Goal: Task Accomplishment & Management: Use online tool/utility

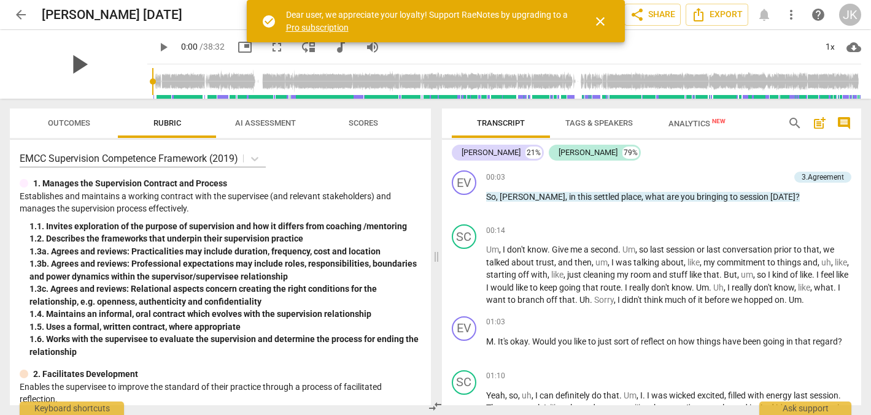
click at [72, 64] on span "play_arrow" at bounding box center [79, 64] width 32 height 32
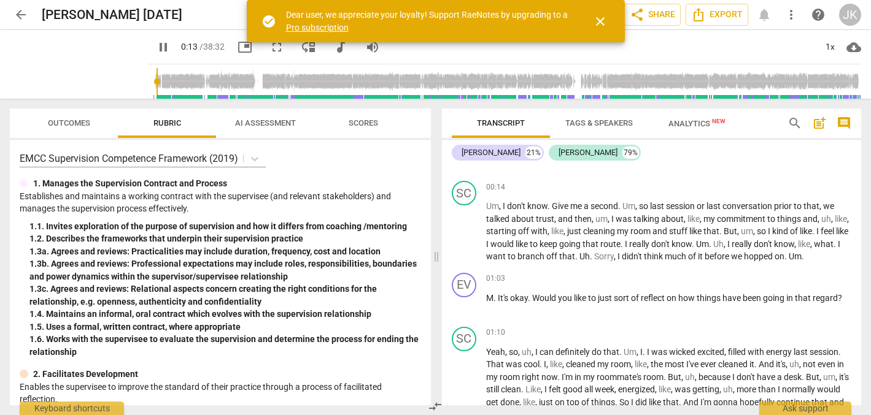
scroll to position [52, 0]
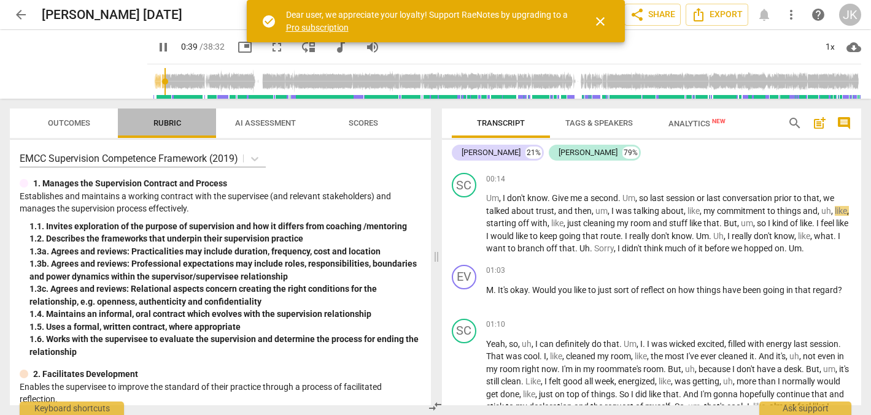
click at [171, 122] on span "Rubric" at bounding box center [167, 122] width 28 height 9
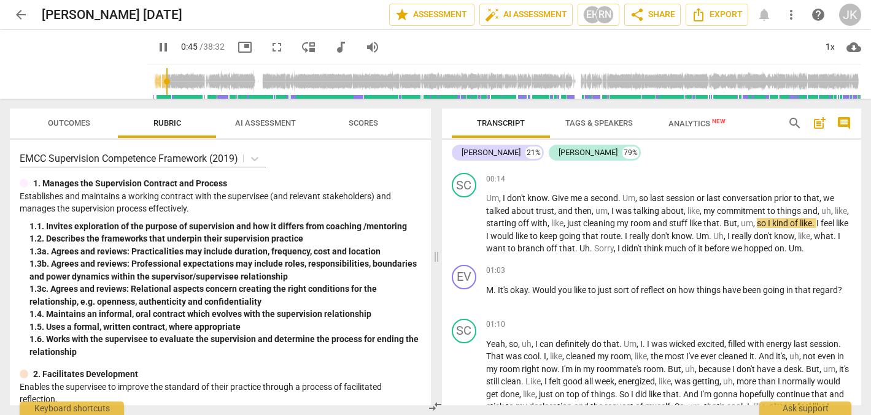
click at [844, 119] on span "comment" at bounding box center [843, 123] width 15 height 15
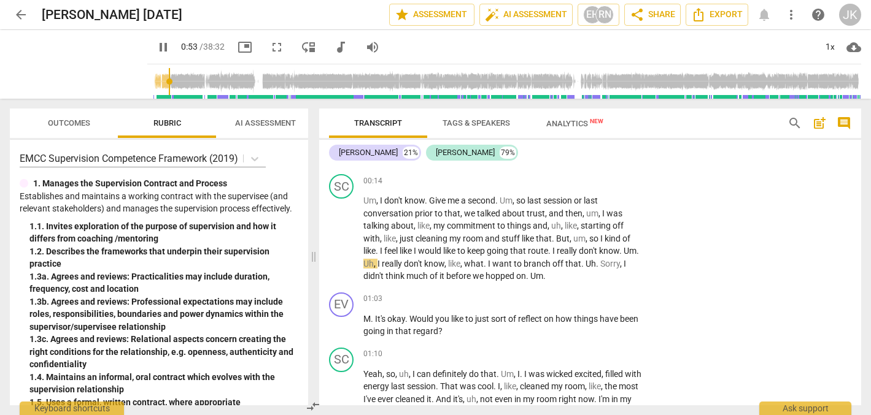
click at [156, 47] on span "pause" at bounding box center [163, 47] width 15 height 15
click at [255, 155] on icon at bounding box center [254, 159] width 12 height 12
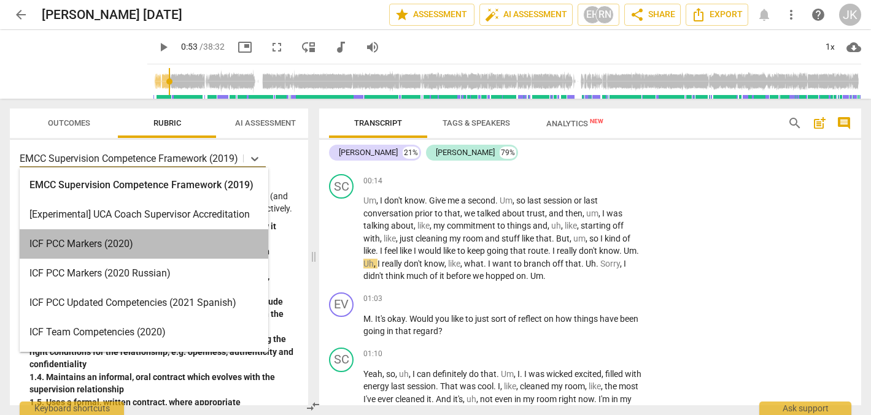
click at [206, 252] on div "ICF PCC Markers (2020)" at bounding box center [144, 243] width 248 height 29
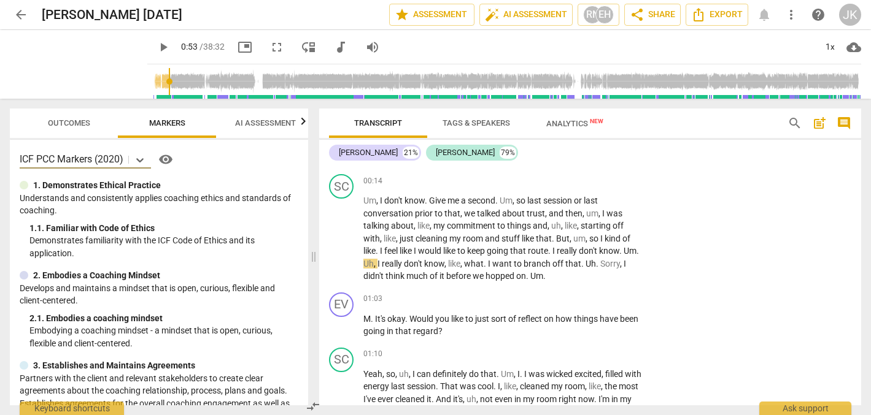
scroll to position [0, 114]
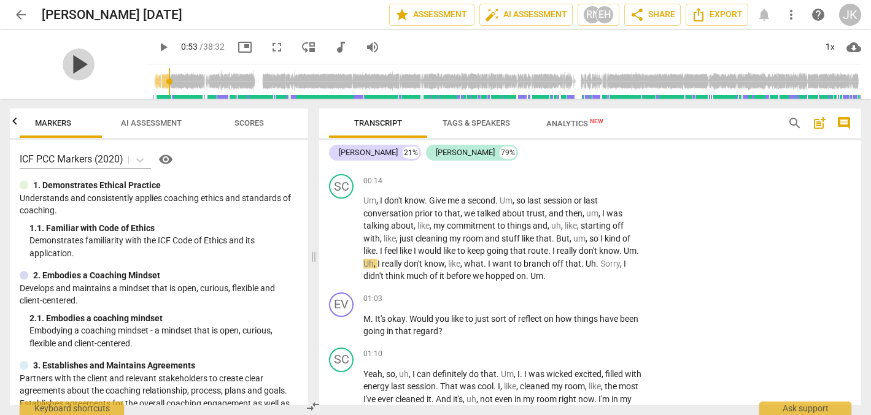
click at [74, 61] on span "play_arrow" at bounding box center [79, 64] width 32 height 32
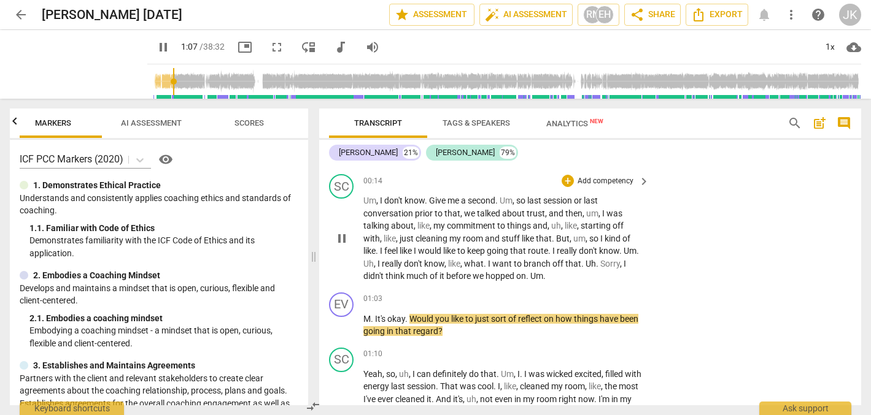
click at [406, 274] on span "think" at bounding box center [395, 276] width 21 height 10
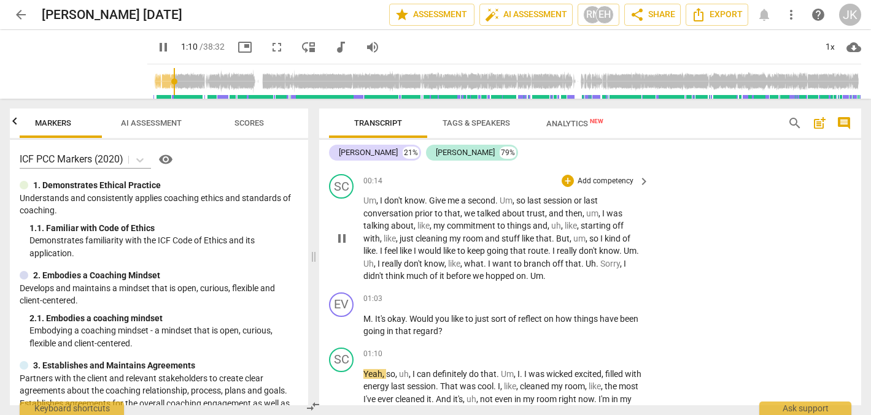
drag, startPoint x: 363, startPoint y: 273, endPoint x: 405, endPoint y: 274, distance: 42.4
click at [405, 275] on div "SC play_arrow pause 00:14 + Add competency keyboard_arrow_right Um , I don't kn…" at bounding box center [590, 228] width 542 height 118
click at [459, 274] on span "before" at bounding box center [459, 276] width 26 height 10
click at [362, 272] on div "play_arrow pause" at bounding box center [347, 239] width 31 height 80
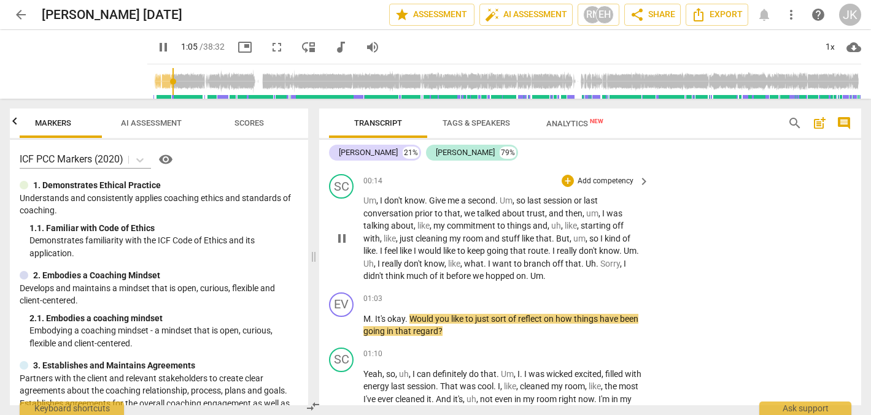
drag, startPoint x: 362, startPoint y: 272, endPoint x: 414, endPoint y: 271, distance: 51.5
click at [414, 271] on div "SC play_arrow pause 00:14 + Add competency keyboard_arrow_right Um , I don't kn…" at bounding box center [590, 228] width 542 height 118
click at [567, 179] on div "+" at bounding box center [567, 181] width 12 height 12
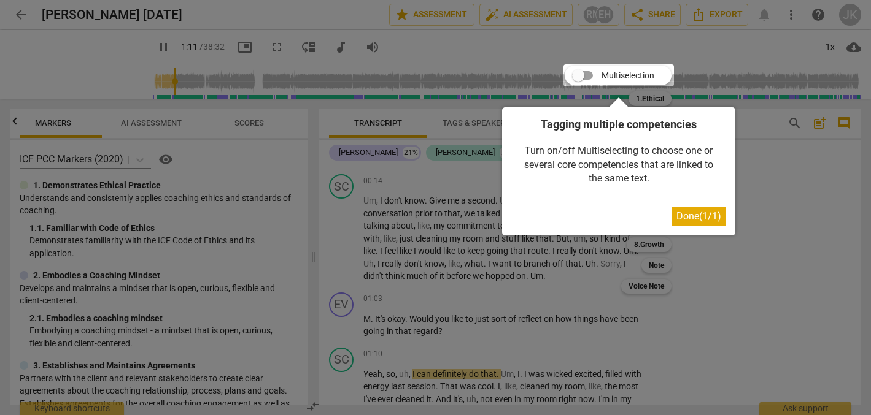
click at [696, 214] on span "Done ( 1 / 1 )" at bounding box center [698, 216] width 45 height 12
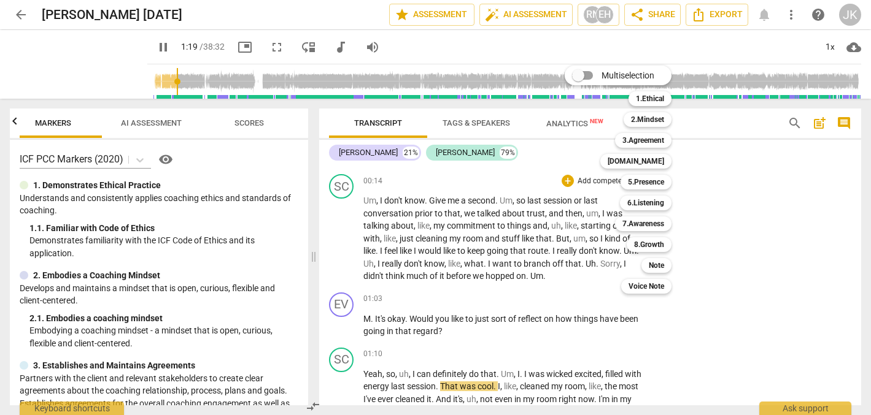
click at [147, 45] on div at bounding box center [435, 207] width 871 height 415
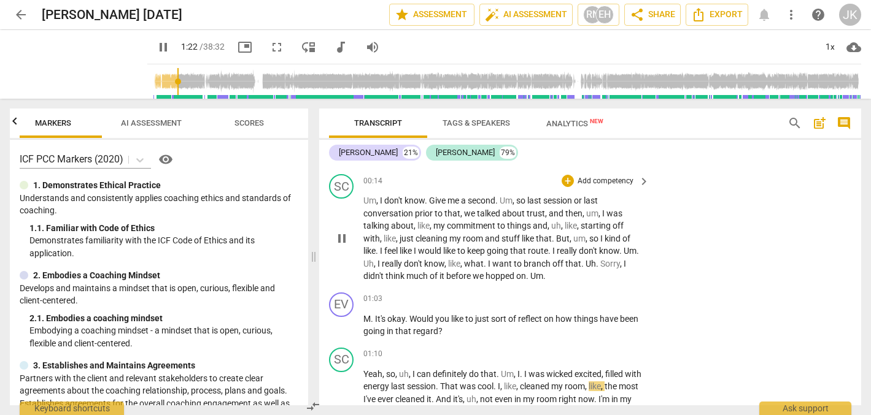
click at [362, 272] on div "play_arrow pause" at bounding box center [347, 239] width 31 height 80
click at [156, 48] on span "pause" at bounding box center [163, 47] width 15 height 15
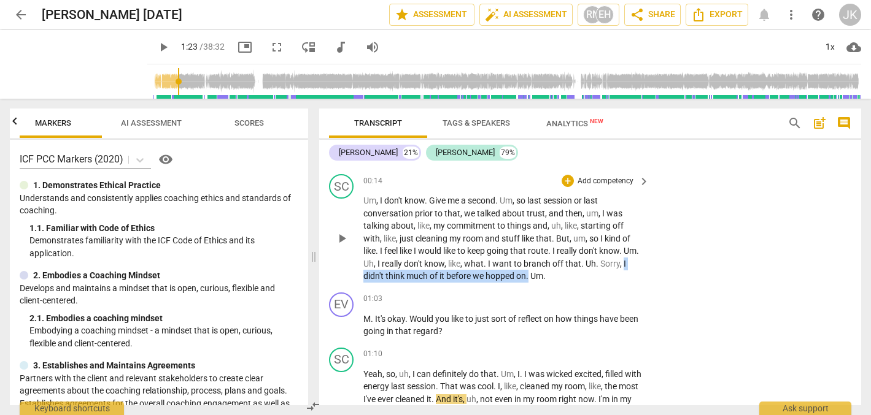
drag, startPoint x: 364, startPoint y: 274, endPoint x: 535, endPoint y: 272, distance: 171.2
click at [535, 272] on p "Um , I don't know . Give me a second . Um , so last session or last conversatio…" at bounding box center [503, 239] width 280 height 88
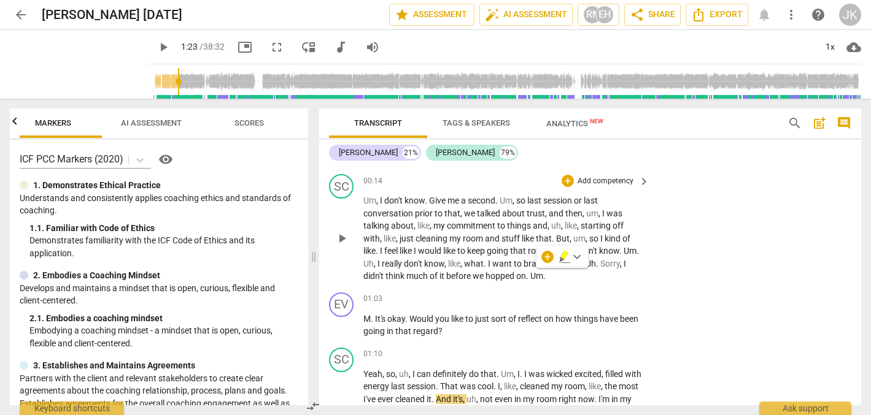
click at [629, 178] on p "Add competency" at bounding box center [605, 181] width 58 height 11
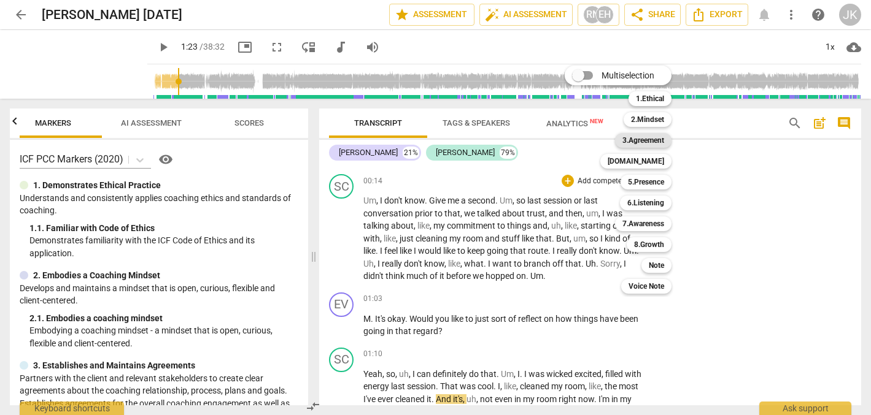
click at [656, 136] on b "3.Agreement" at bounding box center [643, 140] width 42 height 15
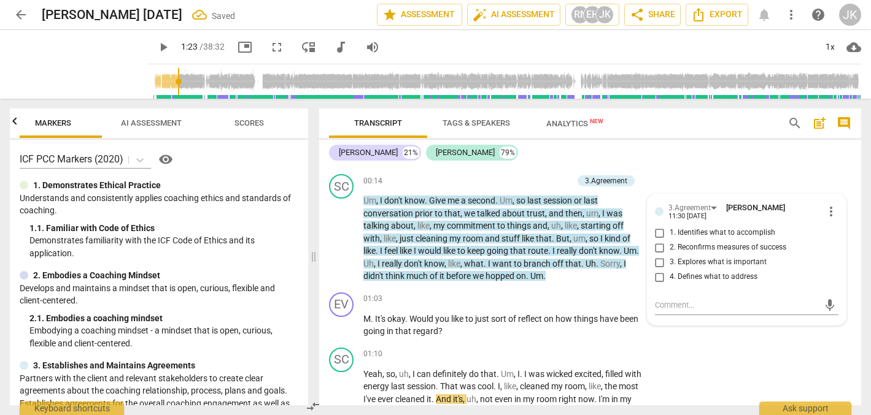
scroll to position [0, 0]
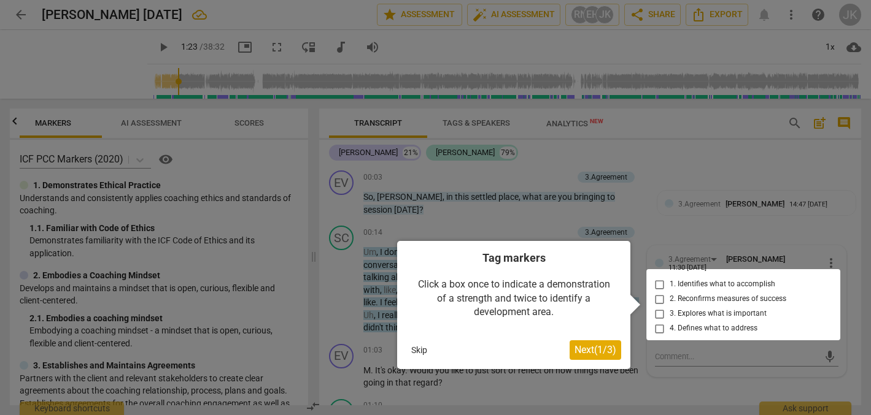
click at [654, 353] on div at bounding box center [435, 207] width 871 height 415
click at [658, 350] on div at bounding box center [435, 207] width 871 height 415
click at [657, 325] on div at bounding box center [743, 304] width 194 height 71
click at [658, 325] on div at bounding box center [743, 304] width 194 height 71
click at [657, 324] on div at bounding box center [743, 304] width 194 height 71
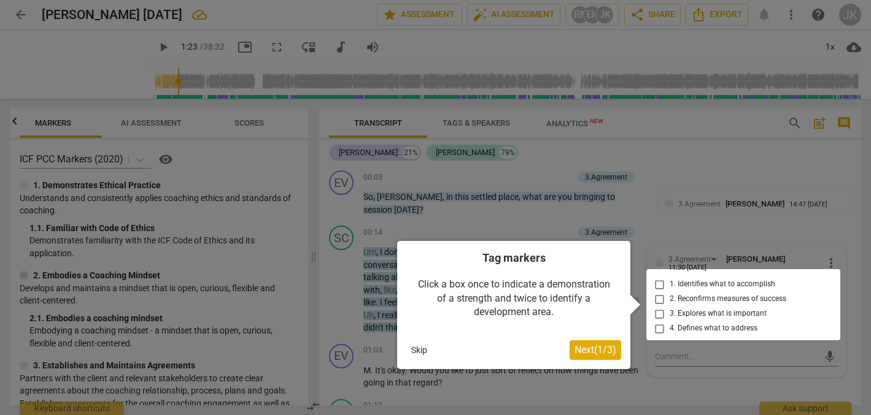
click at [658, 324] on div at bounding box center [743, 304] width 194 height 71
click at [658, 323] on div at bounding box center [743, 304] width 194 height 71
click at [657, 344] on div at bounding box center [435, 207] width 871 height 415
click at [657, 347] on div at bounding box center [435, 207] width 871 height 415
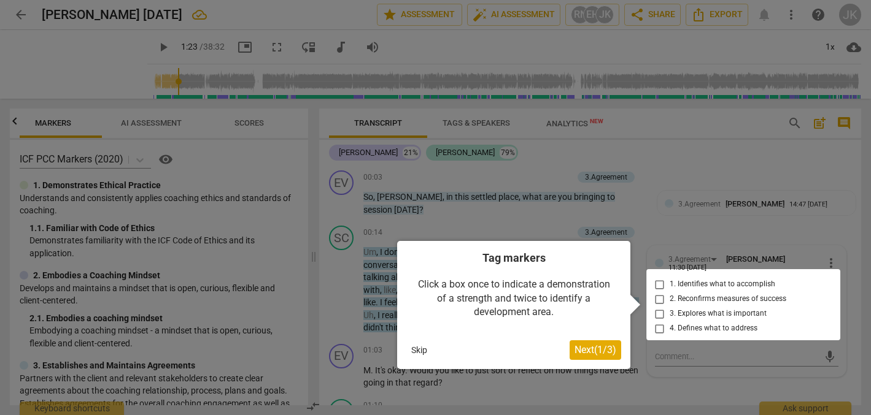
click at [657, 326] on div at bounding box center [743, 304] width 194 height 71
click at [605, 352] on span "Next ( 1 / 3 )" at bounding box center [595, 350] width 42 height 12
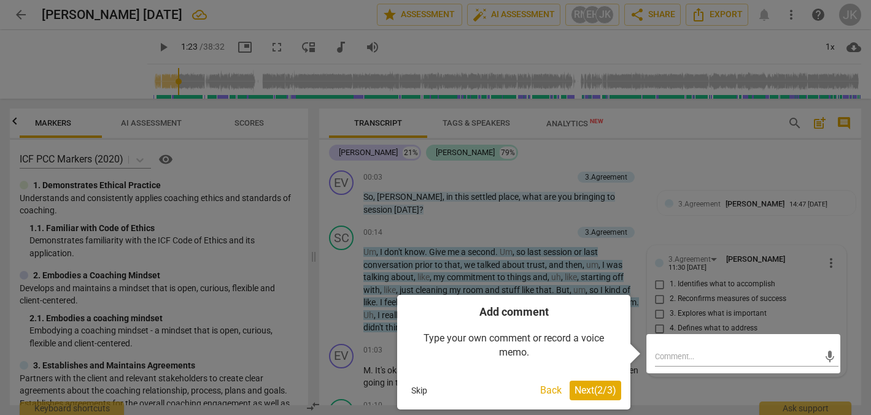
click at [660, 354] on div at bounding box center [743, 353] width 194 height 39
click at [660, 355] on div at bounding box center [743, 353] width 194 height 39
click at [708, 174] on div at bounding box center [435, 207] width 871 height 415
click at [421, 388] on button "Skip" at bounding box center [419, 391] width 26 height 18
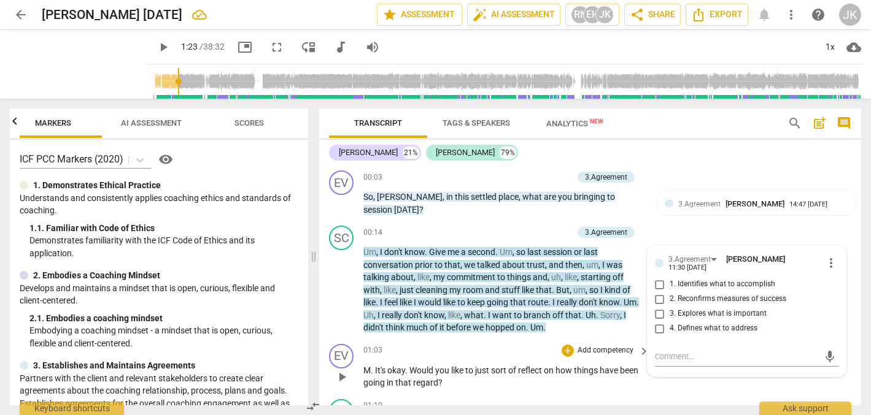
click at [462, 351] on div "01:03 + Add competency keyboard_arrow_right" at bounding box center [506, 350] width 287 height 13
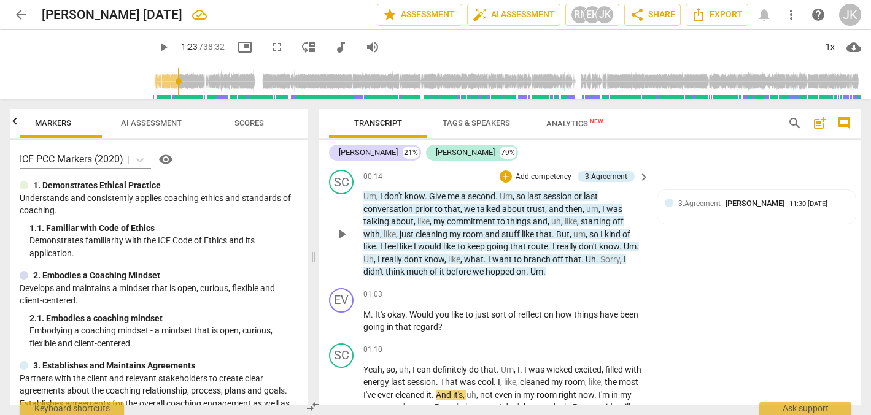
scroll to position [54, 0]
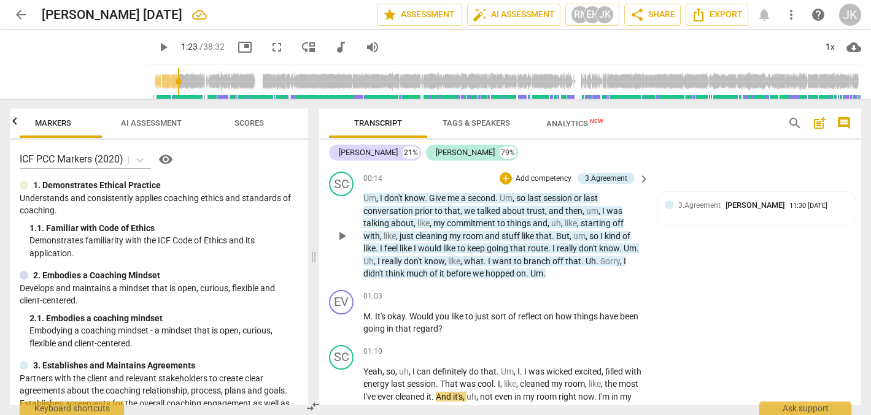
click at [523, 274] on span "on" at bounding box center [521, 274] width 10 height 10
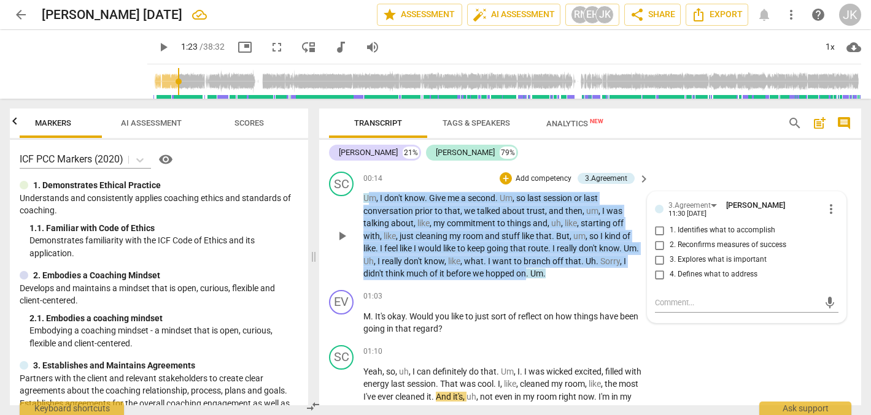
drag, startPoint x: 531, startPoint y: 269, endPoint x: 372, endPoint y: 193, distance: 175.9
click at [372, 193] on p "Um , I don't know . Give me a second . Um , so last session or last conversatio…" at bounding box center [503, 236] width 280 height 88
click at [571, 253] on span "keyboard_arrow_down" at bounding box center [572, 254] width 15 height 15
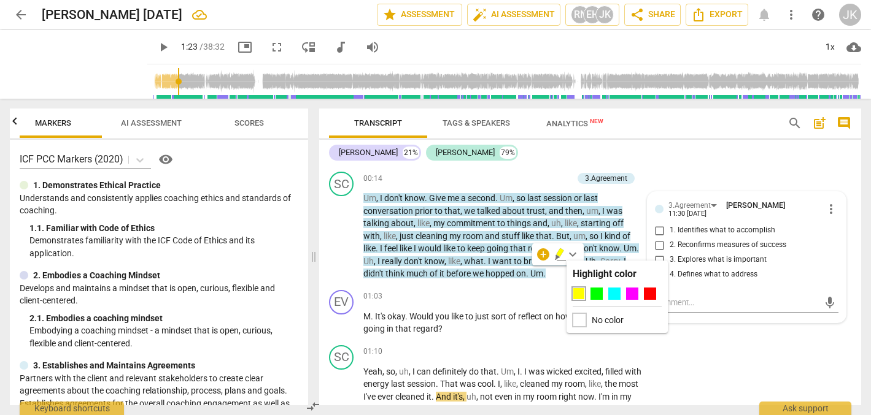
click at [577, 318] on div at bounding box center [578, 320] width 13 height 13
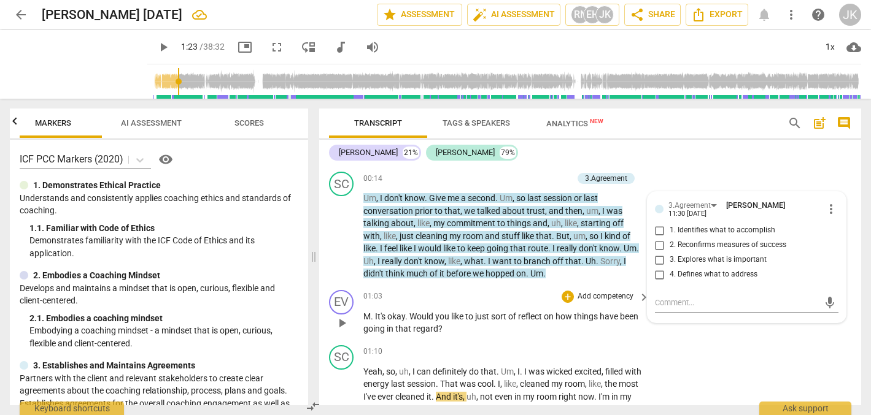
click at [559, 285] on div "EV play_arrow pause 01:03 + Add competency keyboard_arrow_right M . It's okay .…" at bounding box center [590, 312] width 542 height 55
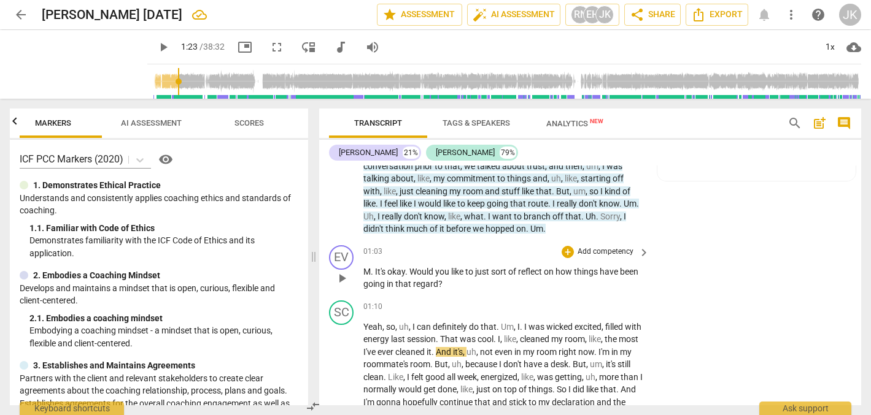
scroll to position [100, 0]
click at [156, 47] on span "play_arrow" at bounding box center [163, 47] width 15 height 15
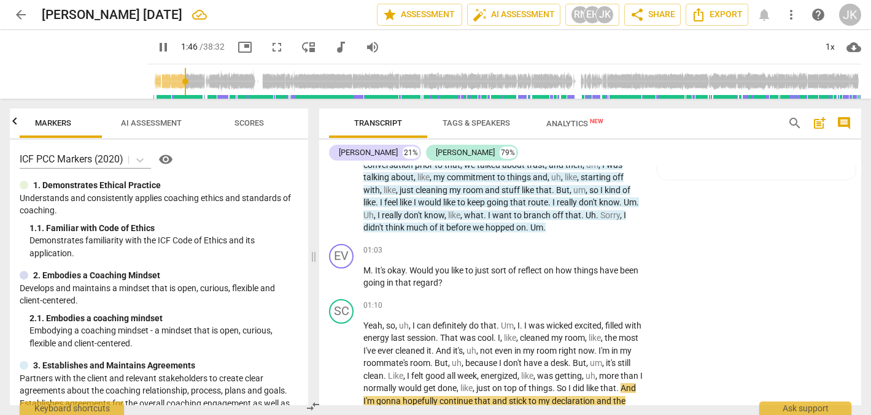
scroll to position [0, 0]
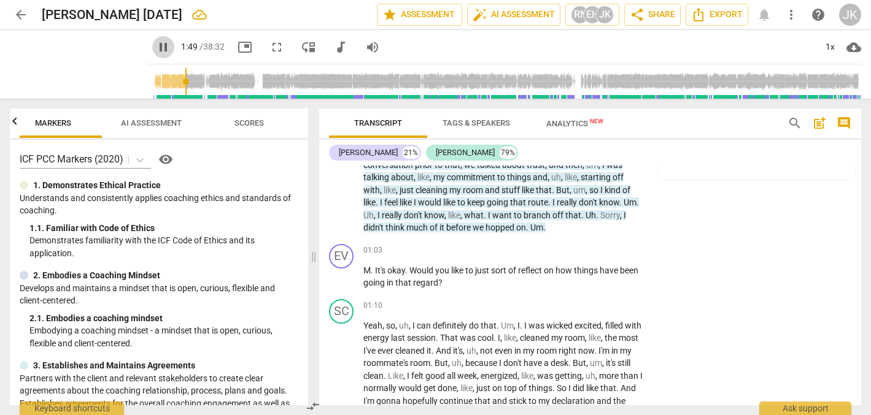
click at [156, 40] on span "pause" at bounding box center [163, 47] width 15 height 15
type input "109"
click at [168, 157] on span "visibility" at bounding box center [165, 159] width 15 height 15
click at [819, 120] on span "post_add" at bounding box center [819, 123] width 15 height 15
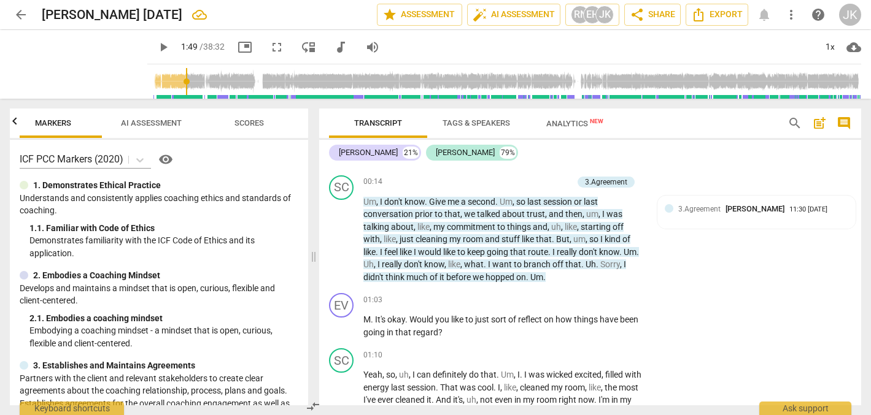
scroll to position [28, 0]
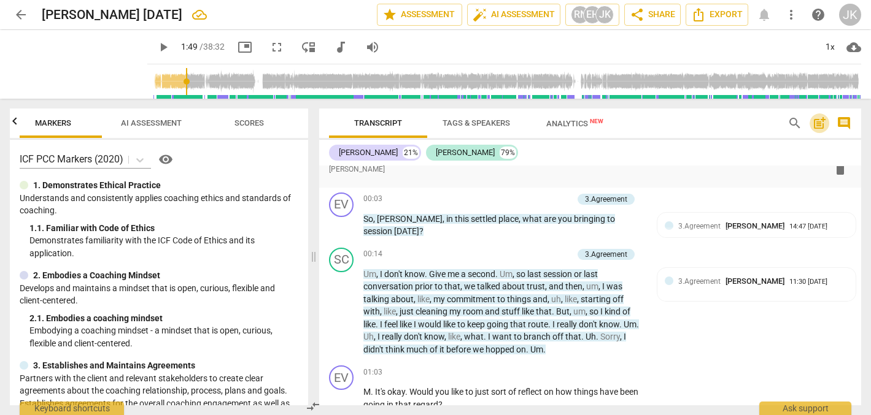
click at [819, 119] on span "post_add" at bounding box center [819, 123] width 15 height 15
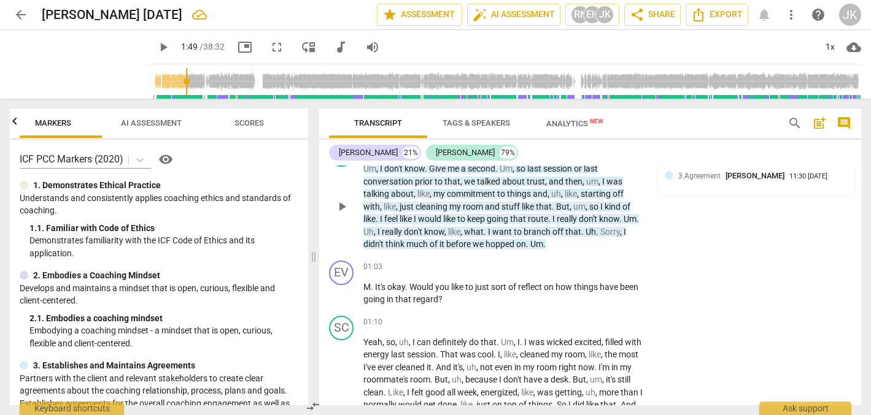
scroll to position [177, 0]
click at [541, 241] on span "Um" at bounding box center [536, 246] width 13 height 10
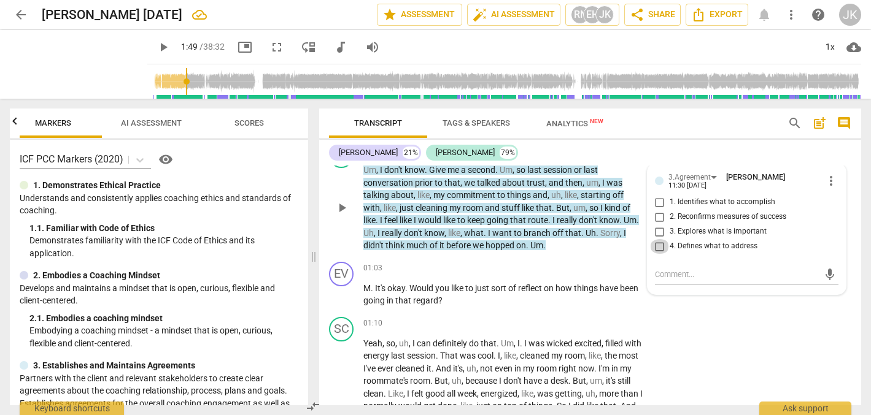
click at [657, 242] on input "4. Defines what to address" at bounding box center [660, 246] width 20 height 15
checkbox input "true"
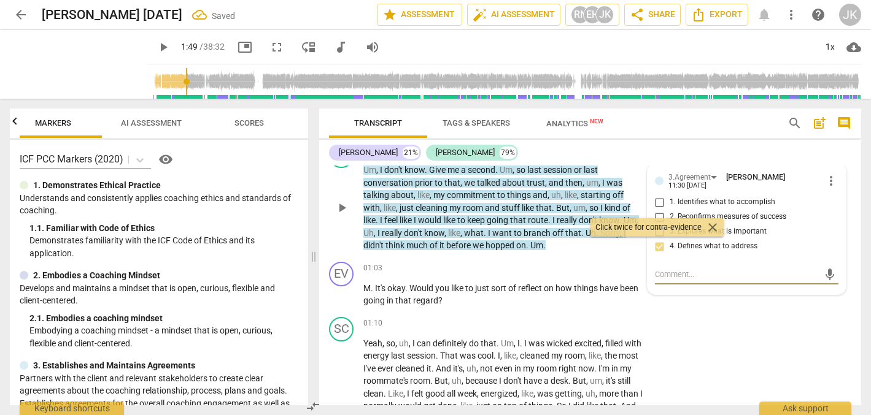
click at [664, 272] on textarea at bounding box center [737, 275] width 164 height 12
type textarea "B"
type textarea "Ba"
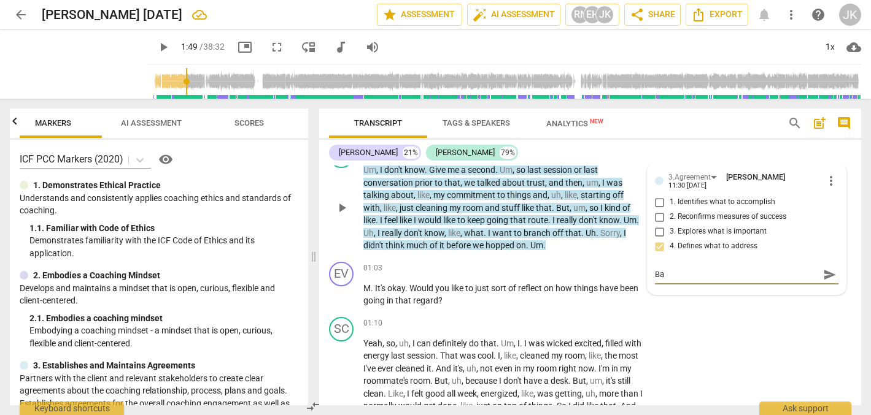
type textarea "Bac"
type textarea "Back"
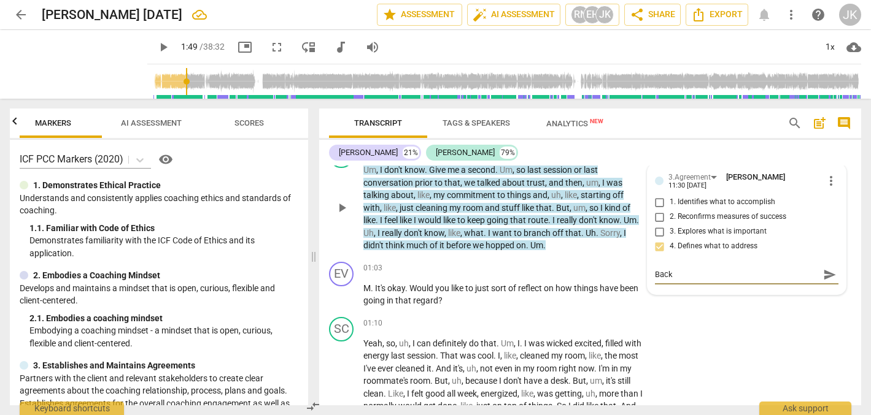
type textarea "Back t"
type textarea "Back to"
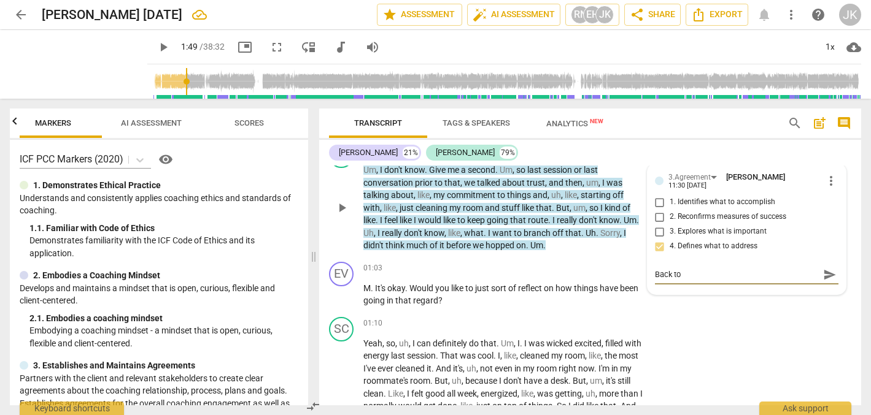
type textarea "Back to"
type textarea "Back t"
type textarea "Back"
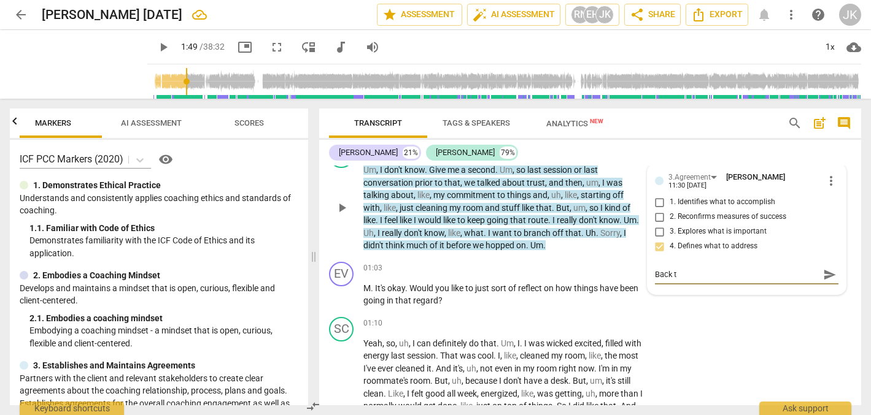
type textarea "Back"
type textarea "Bac"
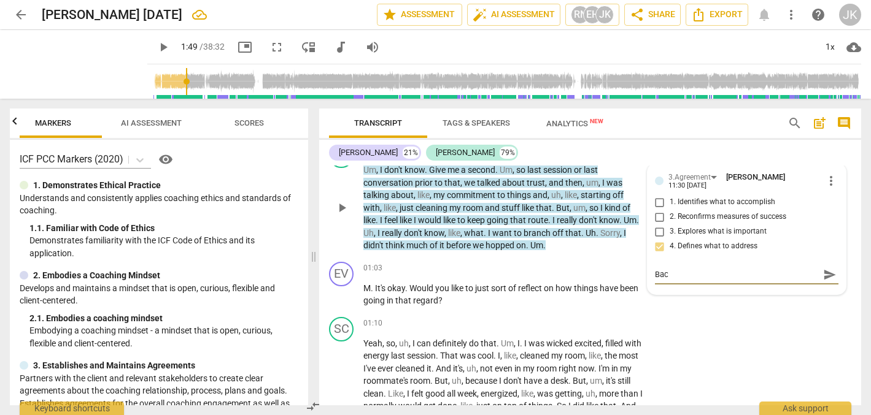
type textarea "Ba"
type textarea "B"
type textarea "o"
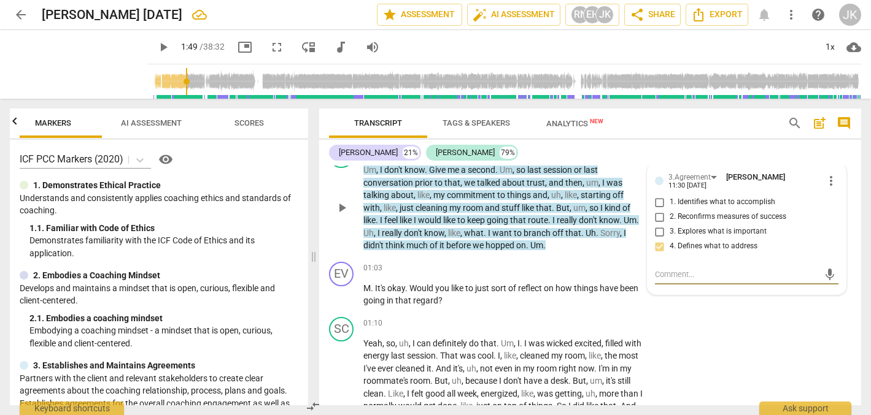
type textarea "o"
type textarea "op"
type textarea "opp"
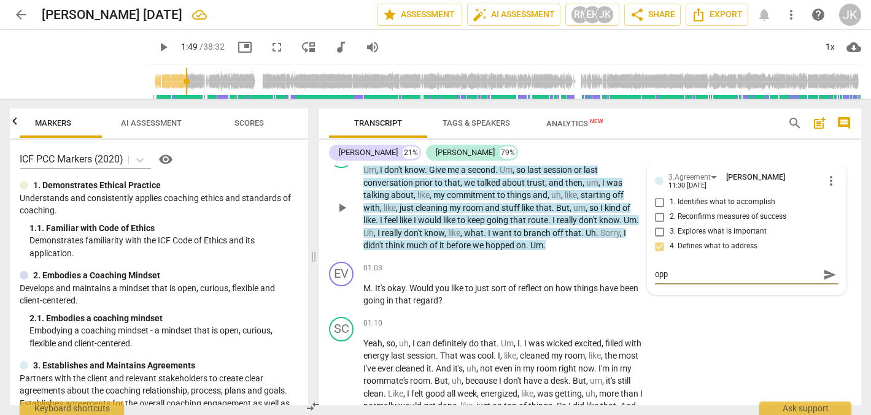
type textarea "oppo"
type textarea "oppor"
type textarea "opport"
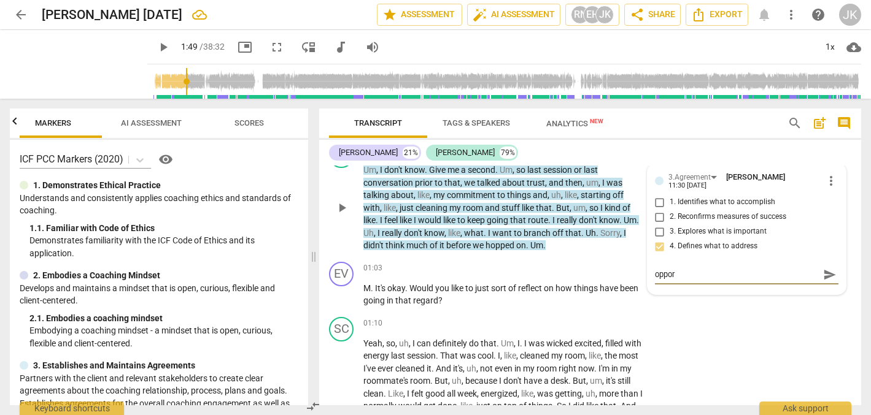
type textarea "opport"
type textarea "opportu"
type textarea "opportun"
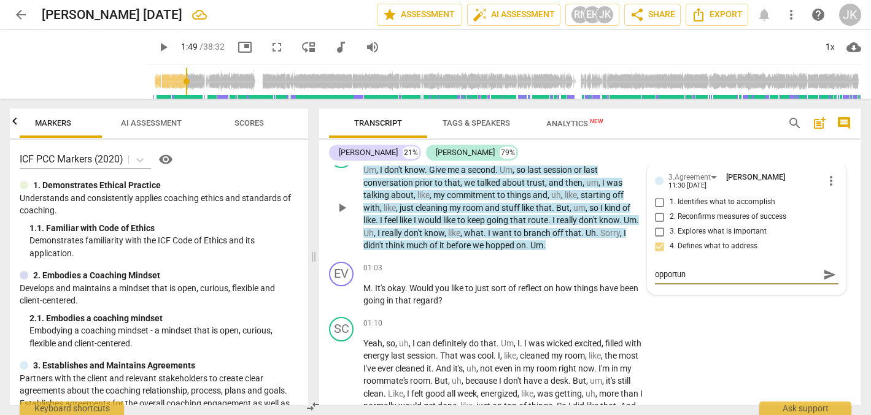
type textarea "opportuni"
type textarea "opportunit"
type textarea "opportunity"
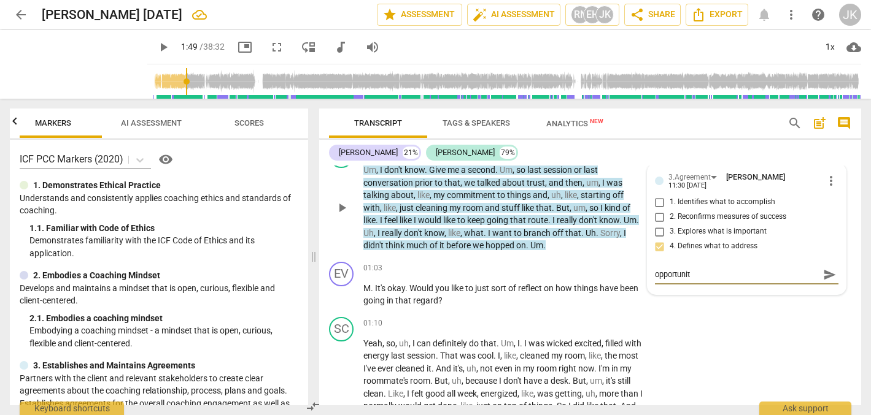
type textarea "opportunity"
type textarea "opportunity t"
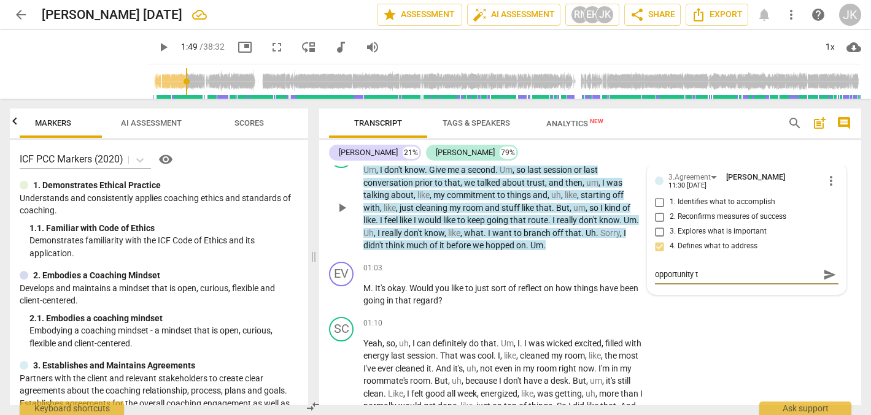
type textarea "opportunity to"
type textarea "opportunity to r"
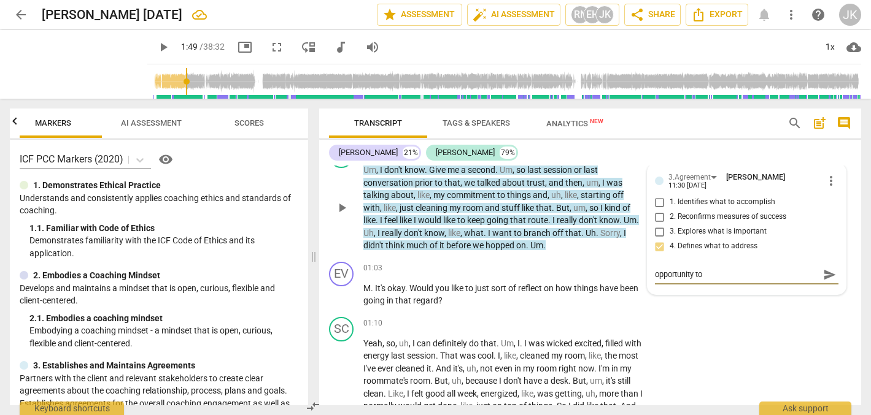
type textarea "opportunity to r"
type textarea "opportunity to"
type textarea "opportunity to e"
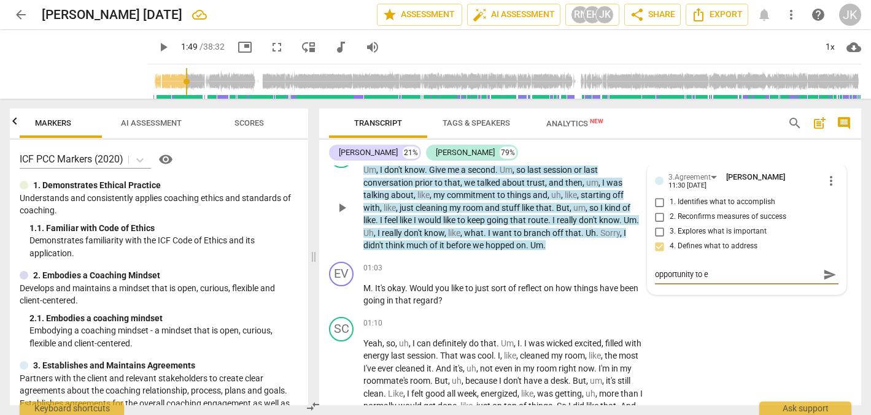
type textarea "opportunity to ex"
type textarea "opportunity to exp"
type textarea "opportunity to expl"
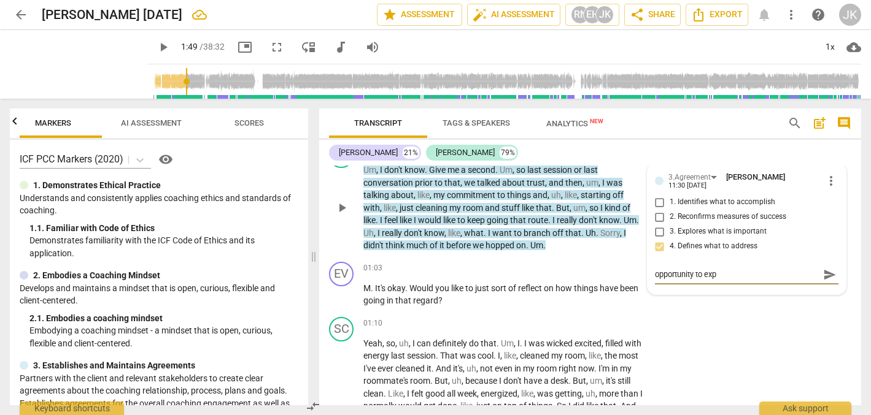
type textarea "opportunity to expl"
type textarea "opportunity to expla"
type textarea "opportunity to explai"
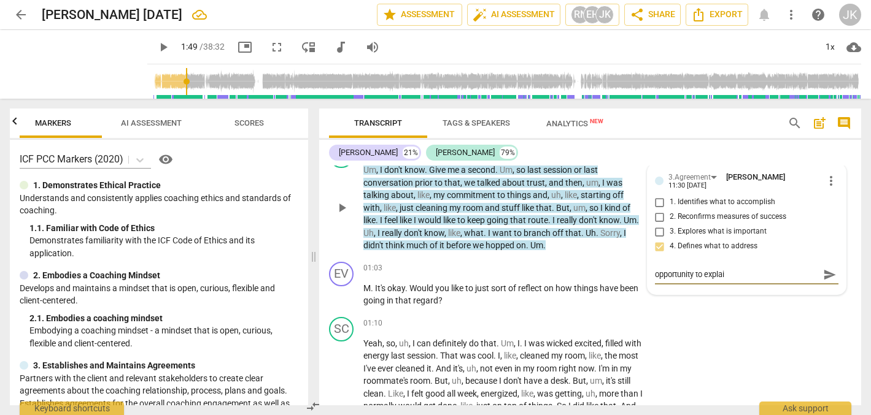
type textarea "opportunity to explain"
type textarea "opportunity to explain r"
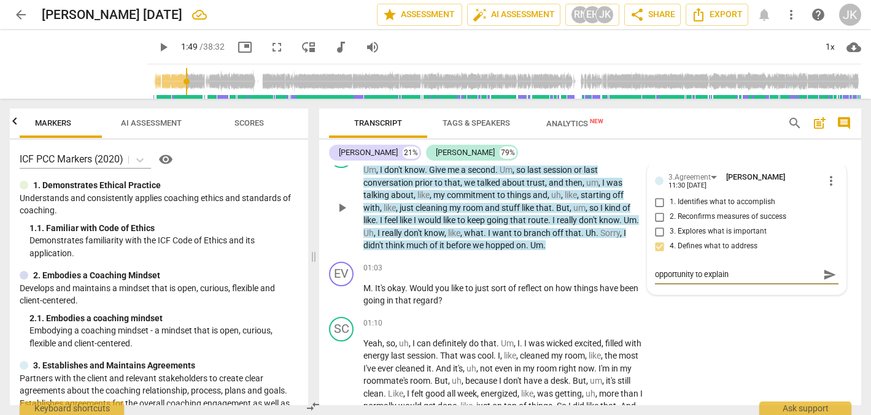
type textarea "opportunity to explain r"
type textarea "opportunity to explain re"
type textarea "opportunity to explain res"
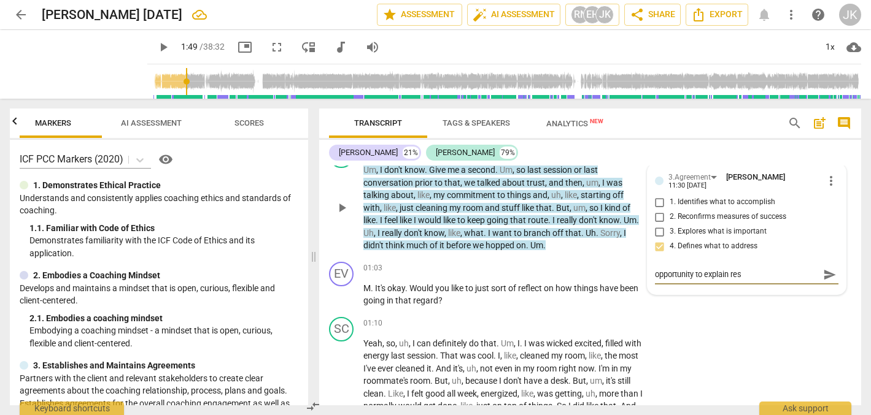
type textarea "opportunity to explain resp"
type textarea "opportunity to explain respo"
type textarea "opportunity to explain respon"
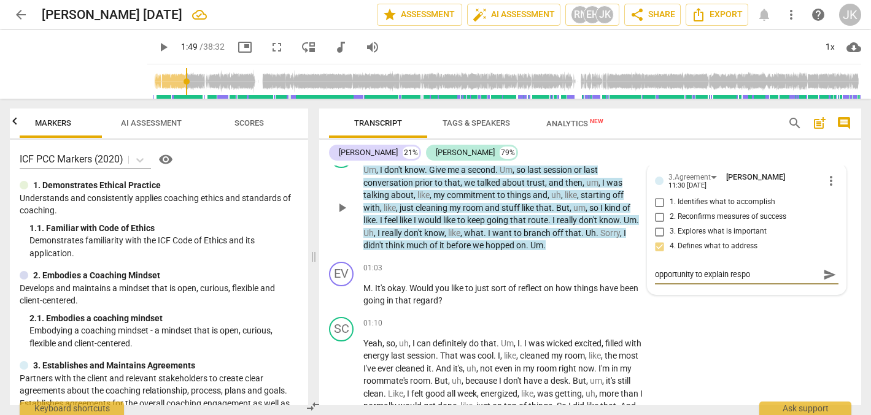
type textarea "opportunity to explain respon"
type textarea "opportunity to explain respons"
type textarea "opportunity to explain responsi"
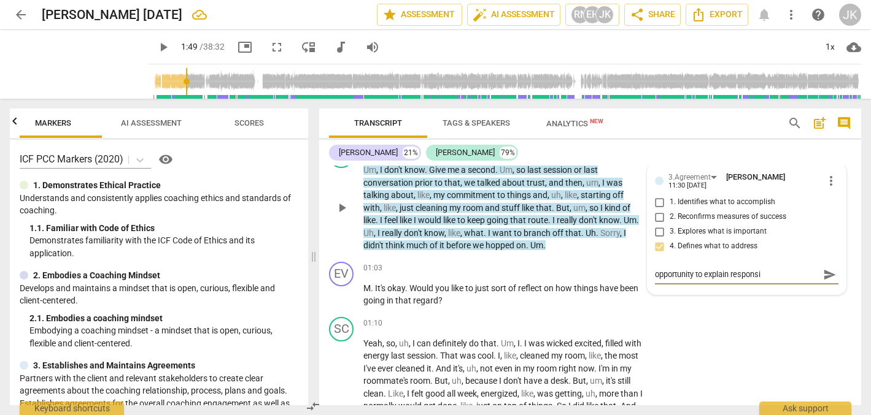
type textarea "opportunity to explain responsib"
type textarea "opportunity to explain responsibi"
type textarea "opportunity to explain responsibil"
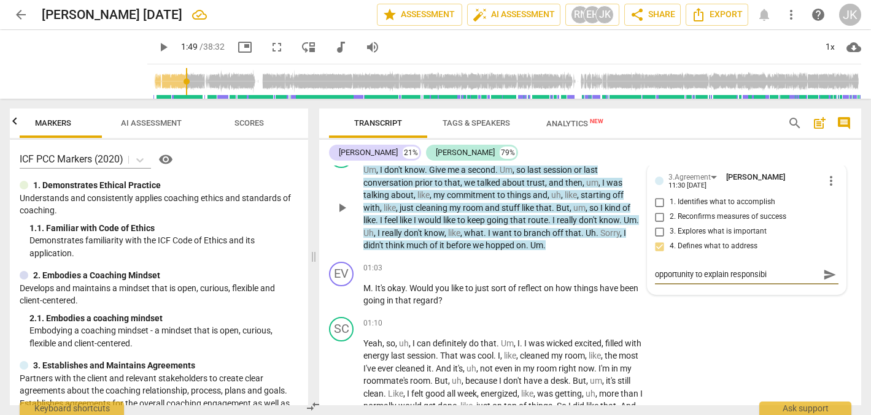
type textarea "opportunity to explain responsibil"
type textarea "opportunity to explain responsibili"
type textarea "opportunity to explain responsibilit"
drag, startPoint x: 557, startPoint y: 252, endPoint x: 659, endPoint y: 266, distance: 103.5
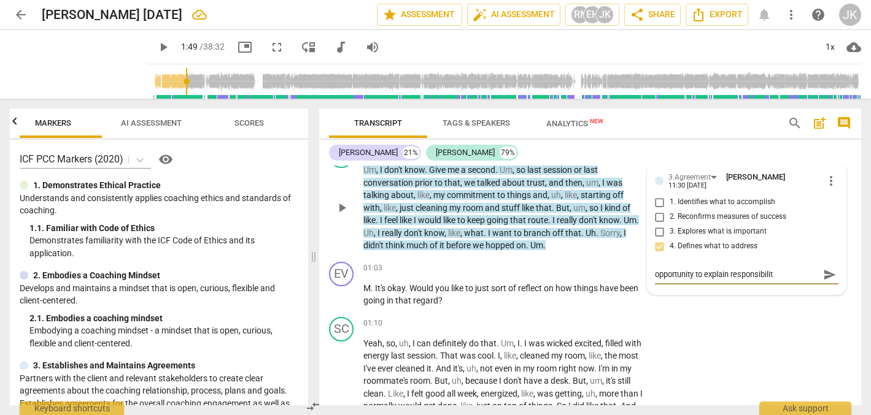
click at [659, 269] on textarea "opportunity to explain responsibilit" at bounding box center [737, 275] width 164 height 12
type textarea "opportunity to explain responsibilit"
click at [649, 271] on div "3.Agreement [PERSON_NAME] 11:30 [DATE] more_vert 1. Identifies what to accompli…" at bounding box center [746, 229] width 198 height 131
click at [770, 258] on div "opportunity to explain responsibilit" at bounding box center [746, 264] width 183 height 12
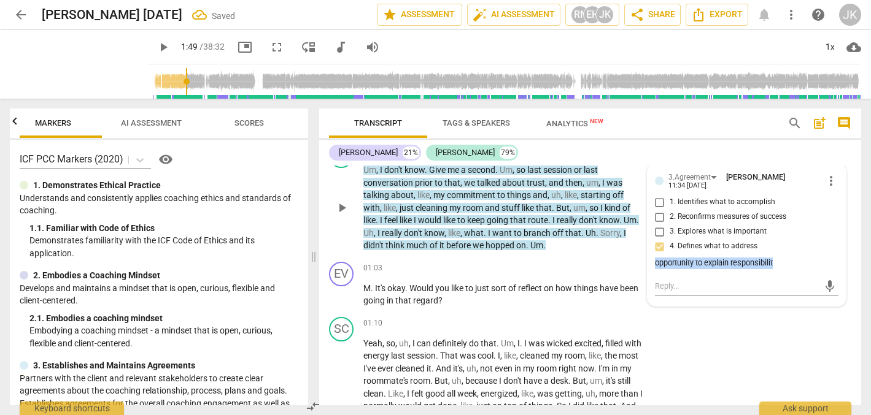
drag, startPoint x: 776, startPoint y: 256, endPoint x: 644, endPoint y: 261, distance: 132.0
click at [647, 261] on div "3.Agreement [PERSON_NAME] 11:34 [DATE] more_vert 1. Identifies what to accompli…" at bounding box center [746, 235] width 198 height 142
click at [828, 175] on span "more_vert" at bounding box center [830, 181] width 15 height 15
click at [833, 198] on li "Delete" at bounding box center [839, 201] width 42 height 23
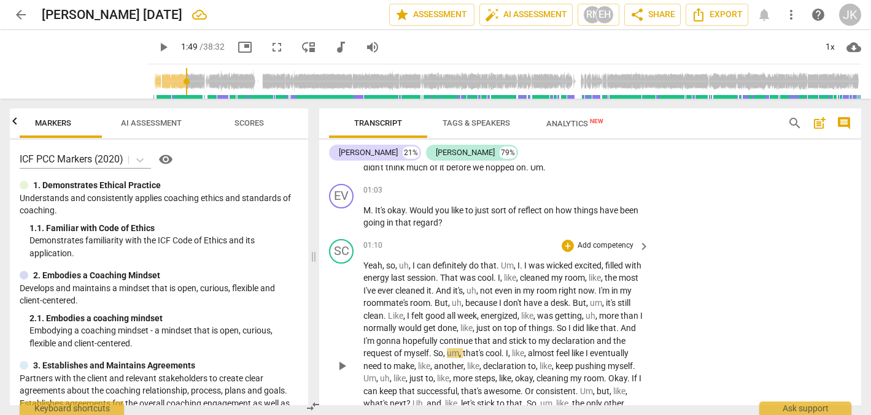
scroll to position [241, 0]
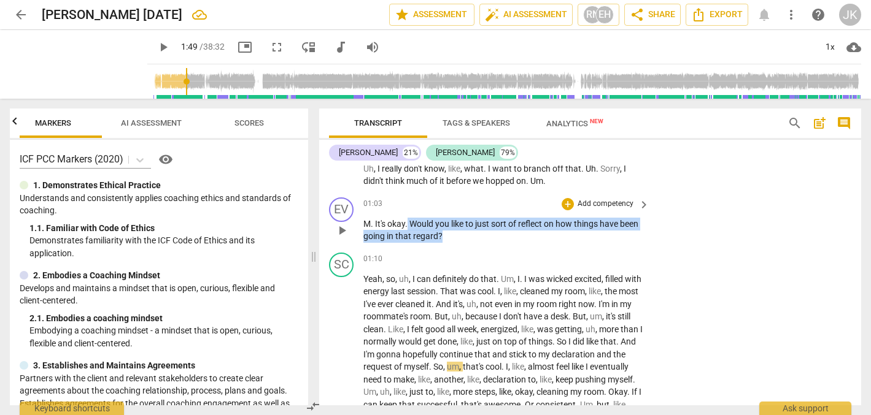
drag, startPoint x: 464, startPoint y: 231, endPoint x: 409, endPoint y: 215, distance: 56.7
click at [409, 218] on p "M . It's okay . Would you like to just sort of reflect on how things have been …" at bounding box center [503, 230] width 280 height 25
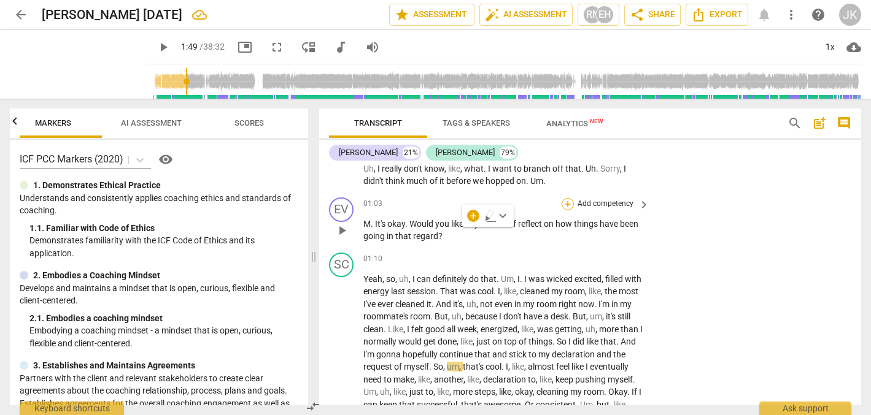
click at [567, 198] on div "+" at bounding box center [567, 204] width 12 height 12
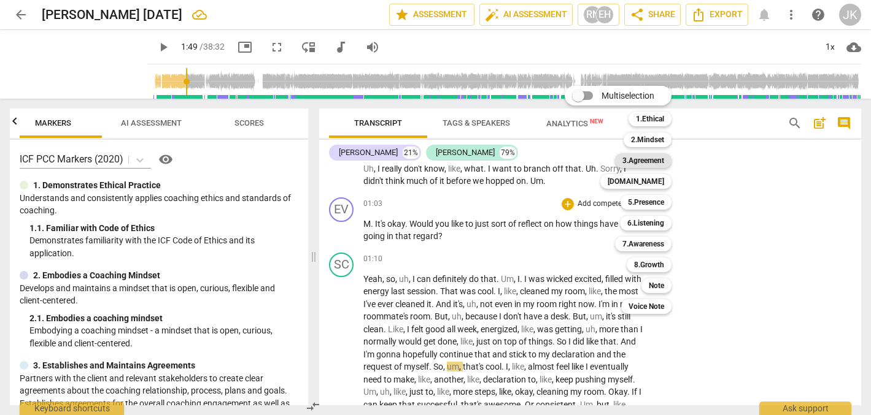
click at [660, 159] on b "3.Agreement" at bounding box center [643, 160] width 42 height 15
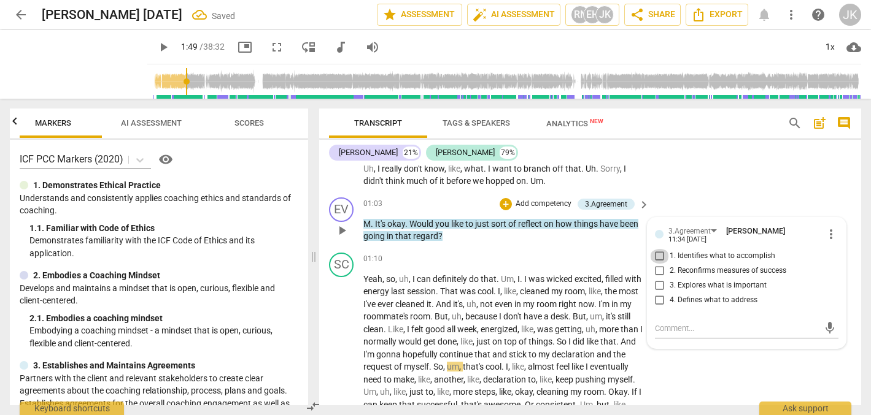
click at [656, 253] on input "1. Identifies what to accomplish" at bounding box center [660, 256] width 20 height 15
checkbox input "true"
click at [664, 323] on textarea at bounding box center [737, 329] width 164 height 12
type textarea "G"
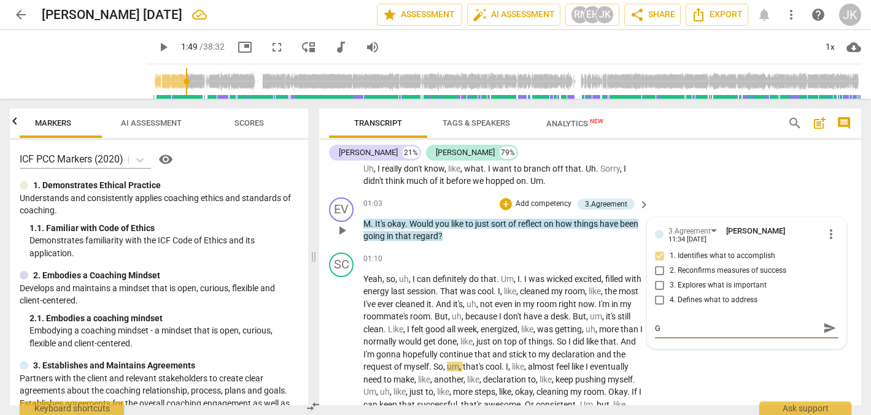
type textarea "Go"
type textarea "Goo"
type textarea "Good"
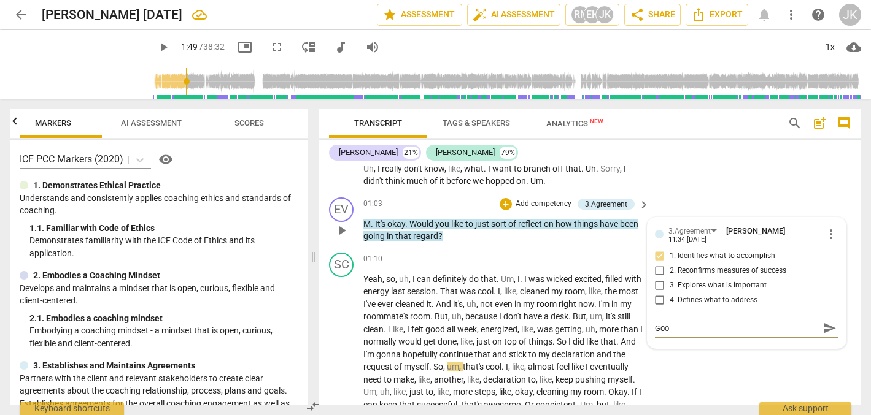
type textarea "Good"
type textarea "Good s"
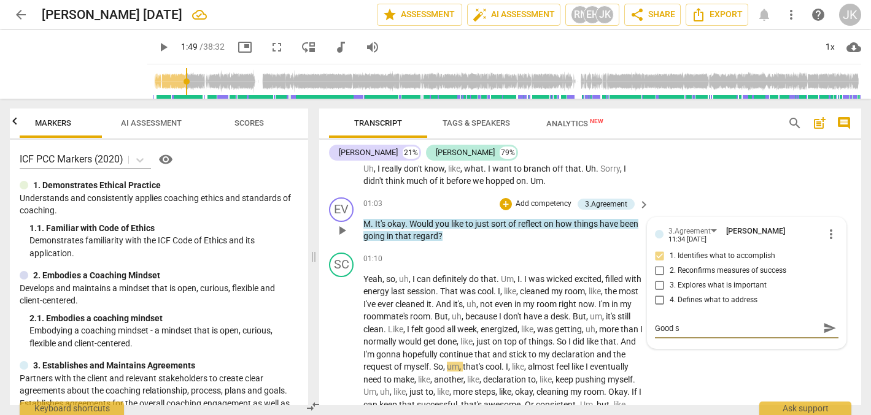
type textarea "Good su"
type textarea "Good sug"
type textarea "Good [PERSON_NAME]"
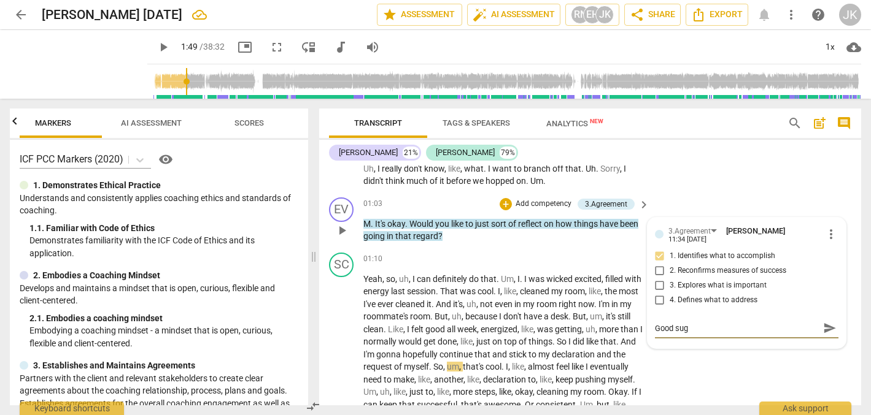
type textarea "Good [PERSON_NAME]"
type textarea "Good sugge"
type textarea "Good sugges"
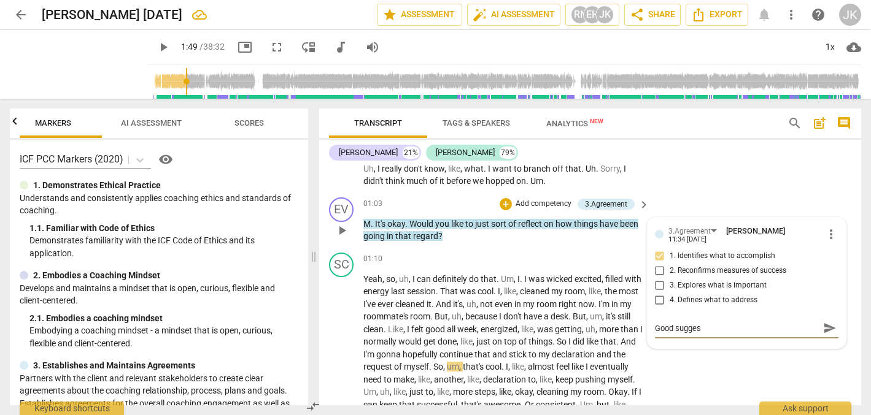
type textarea "Good suggest"
type textarea "Good suggesti"
type textarea "Good suggestio"
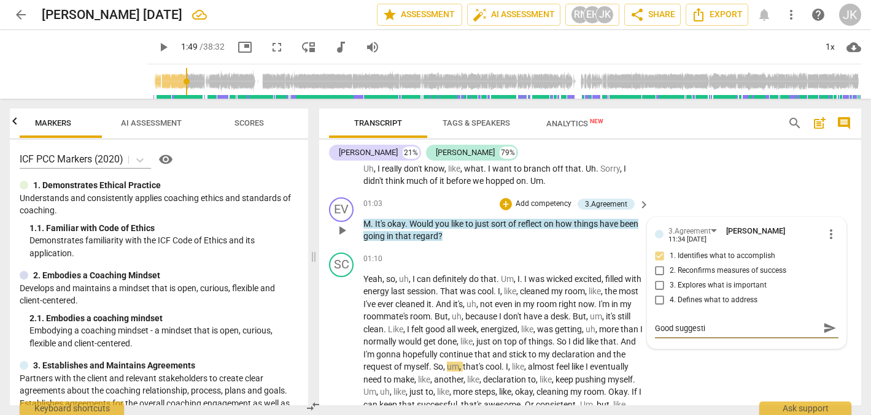
type textarea "Good suggestio"
type textarea "Good suggestion"
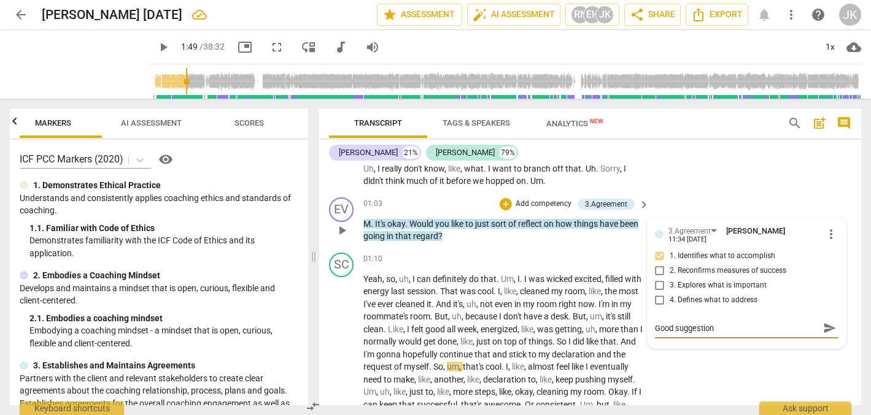
type textarea "Good suggestion f"
type textarea "Good suggestion fo"
type textarea "Good suggestion for"
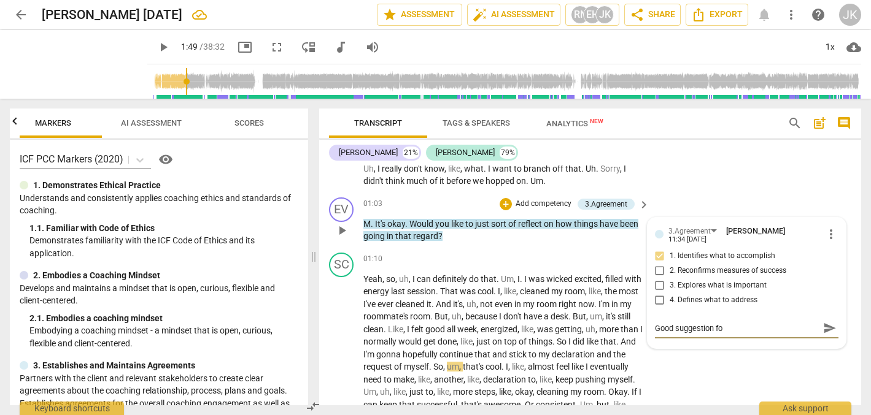
type textarea "Good suggestion for"
type textarea "Good suggestion for i"
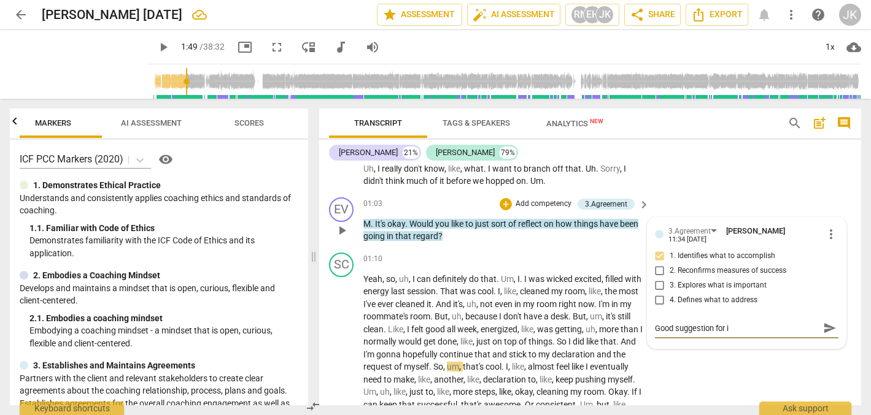
type textarea "Good suggestion for id"
type textarea "Good suggestion for ide"
type textarea "Good suggestion for iden"
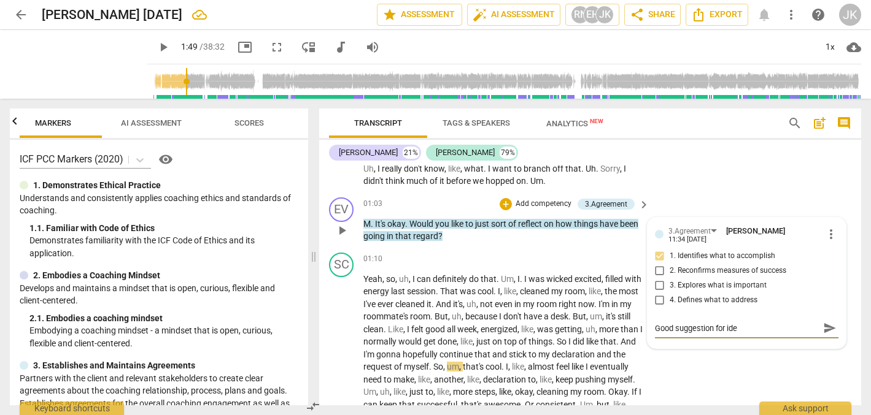
type textarea "Good suggestion for iden"
type textarea "Good suggestion for ident"
type textarea "Good suggestion for identi"
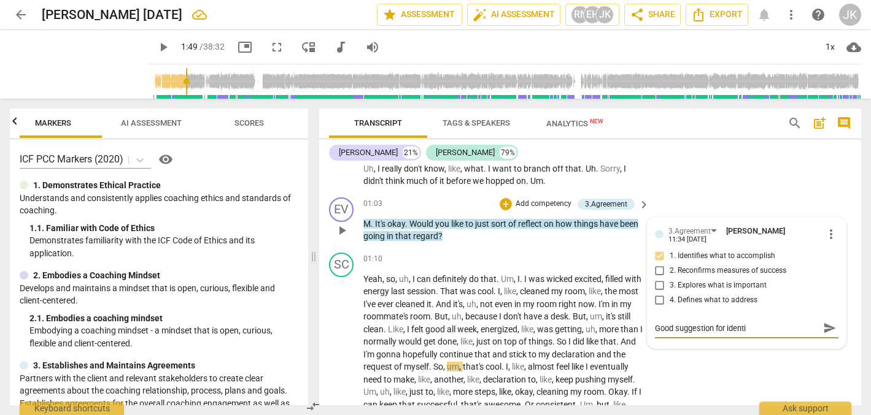
type textarea "Good suggestion for identif"
type textarea "Good suggestion for identify"
type textarea "Good suggestion for identifyi"
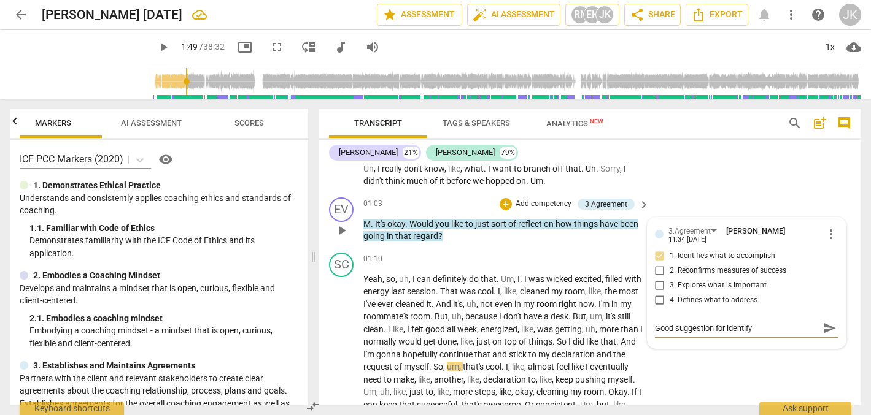
type textarea "Good suggestion for identifyi"
type textarea "Good suggestion for identifyin"
type textarea "Good suggestion for identifying"
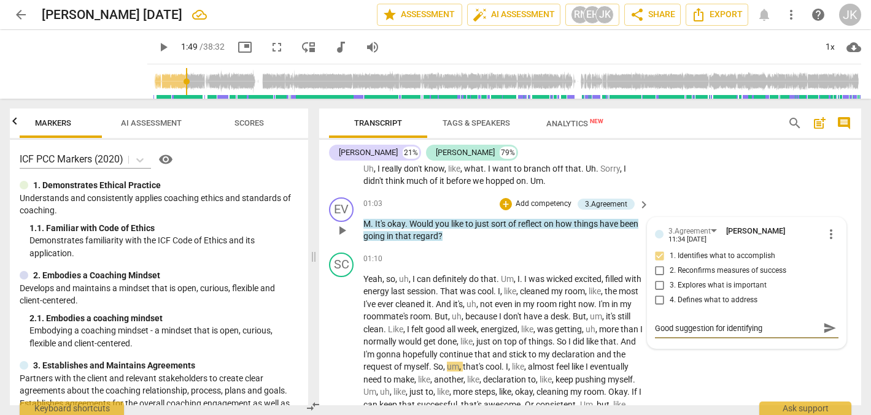
type textarea "Good suggestion for identifying"
type textarea "Good suggestion for identifying w"
type textarea "Good suggestion for identifying wh"
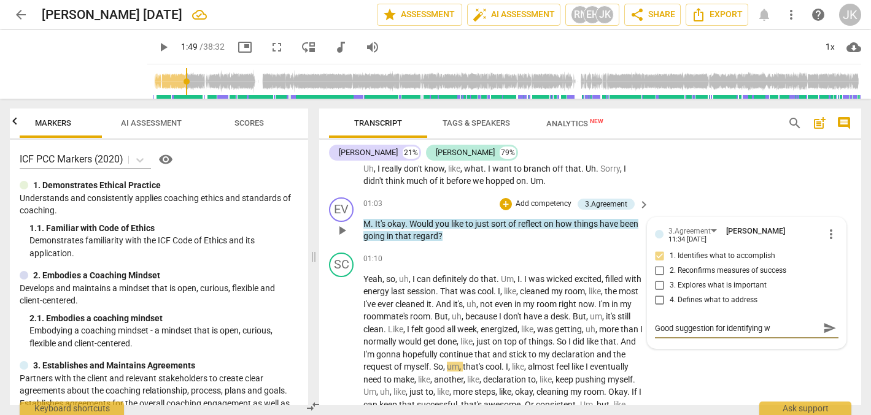
type textarea "Good suggestion for identifying wh"
type textarea "Good suggestion for identifying whe"
type textarea "Good suggestion for identifying wher"
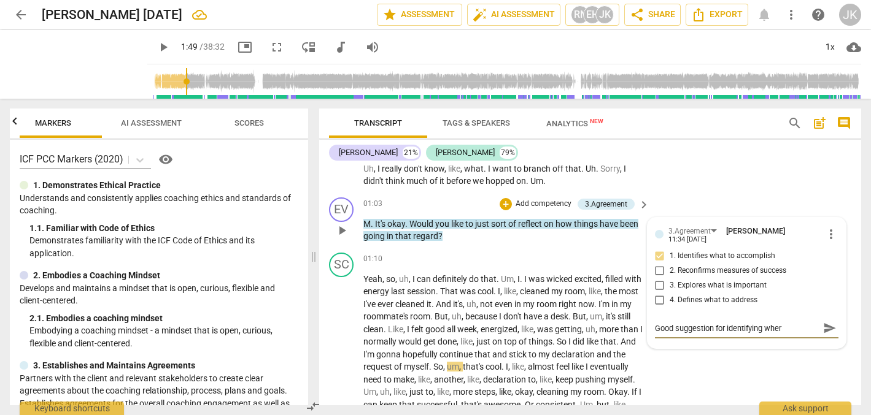
type textarea "Good suggestion for identifying where"
type textarea "Good suggestion for identifying where h"
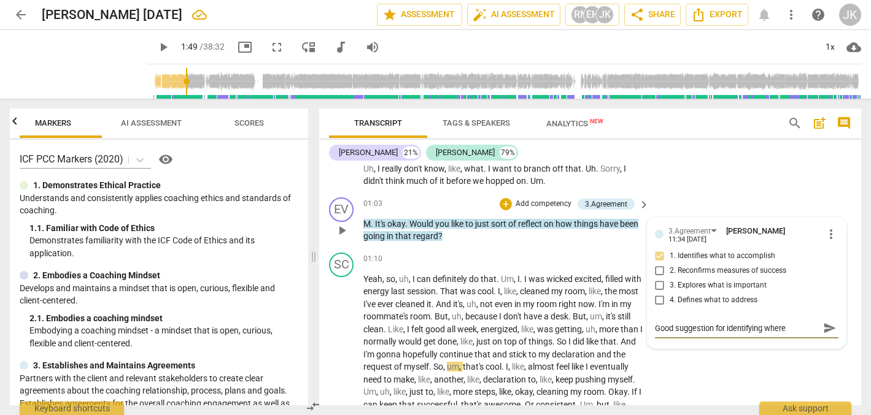
type textarea "Good suggestion for identifying where h"
type textarea "Good suggestion for identifying where [PERSON_NAME]"
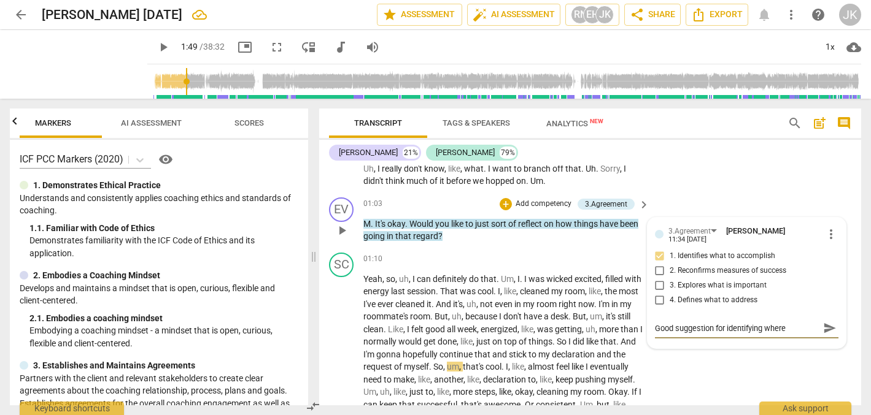
type textarea "Good suggestion for identifying where he w"
type textarea "Good suggestion for identifying where he wo"
type textarea "Good suggestion for identifying where he wou"
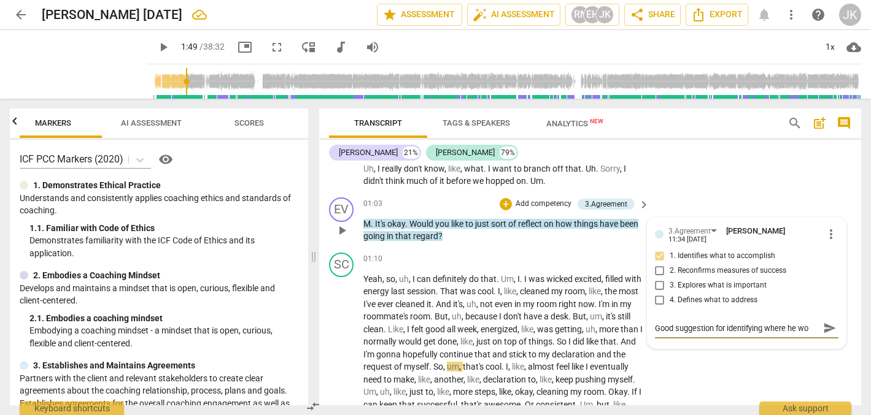
type textarea "Good suggestion for identifying where he wou"
type textarea "Good suggestion for identifying where he woul"
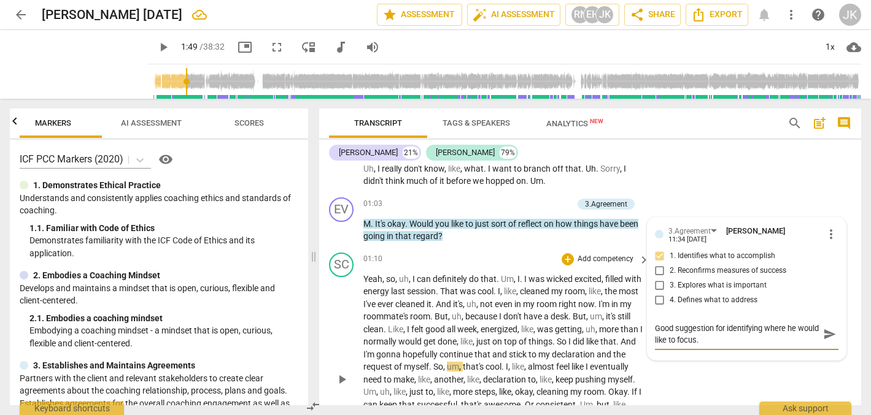
click at [674, 367] on div "SC play_arrow pause 01:10 + Add competency keyboard_arrow_right Yeah , so , uh …" at bounding box center [590, 370] width 542 height 244
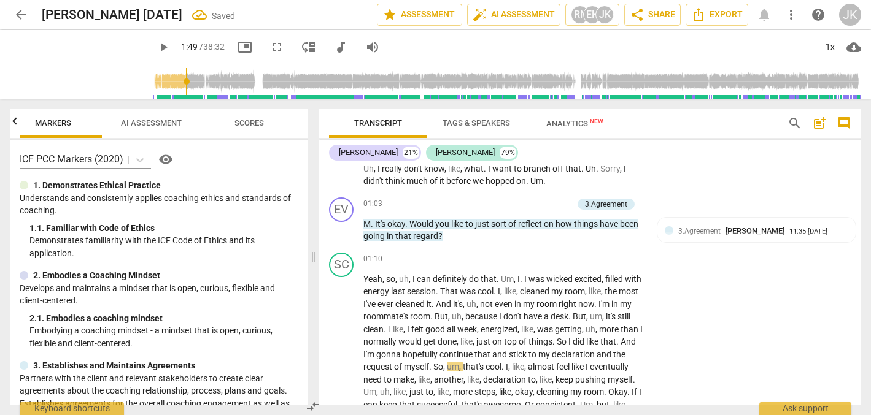
click at [156, 44] on span "play_arrow" at bounding box center [163, 47] width 15 height 15
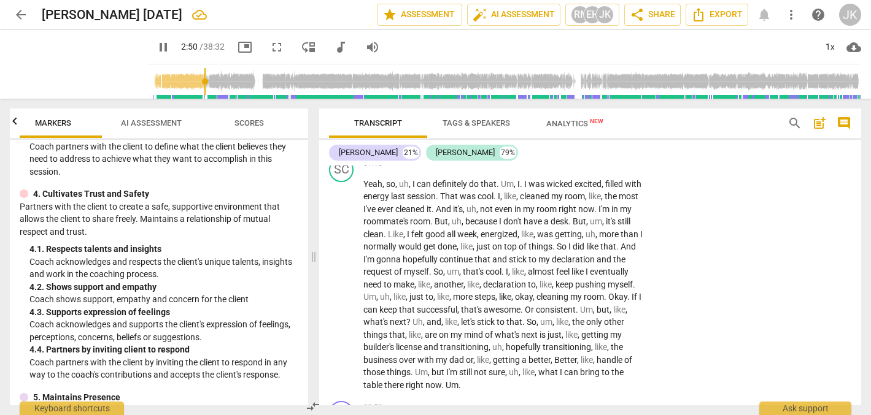
scroll to position [584, 0]
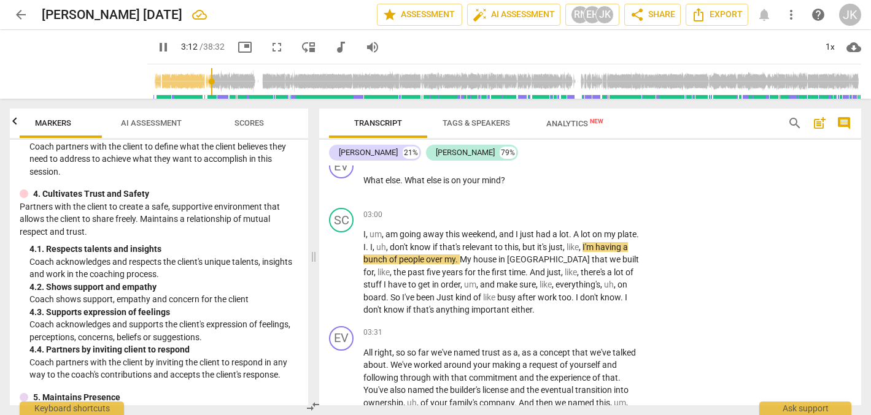
click at [156, 48] on span "pause" at bounding box center [163, 47] width 15 height 15
click at [156, 48] on span "play_arrow" at bounding box center [163, 47] width 15 height 15
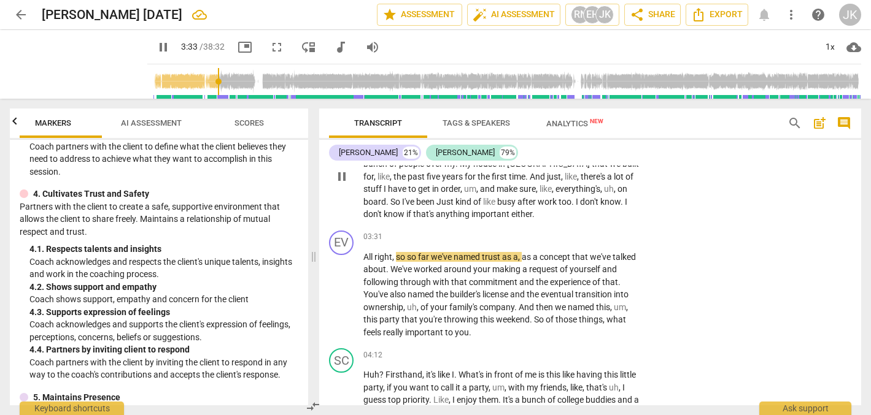
scroll to position [687, 0]
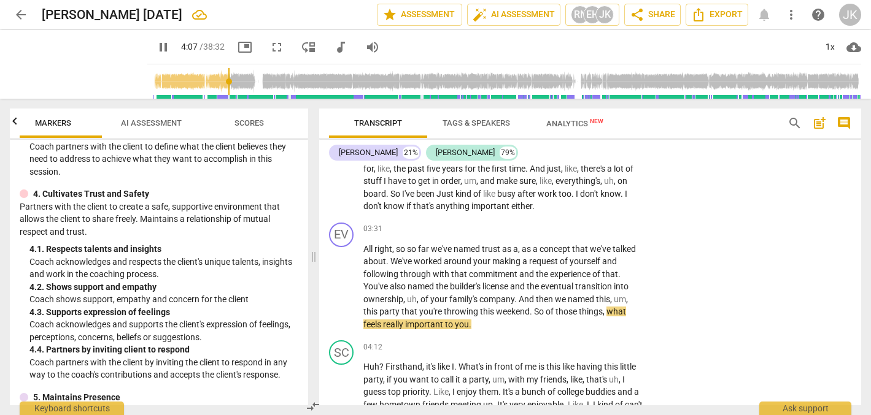
click at [156, 41] on span "pause" at bounding box center [163, 47] width 15 height 15
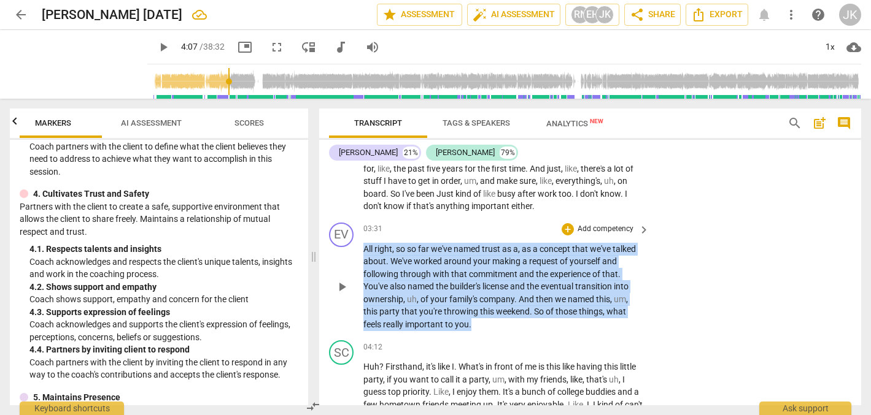
drag, startPoint x: 364, startPoint y: 237, endPoint x: 491, endPoint y: 310, distance: 146.5
click at [491, 310] on p "All right , so so far we've named trust as a , as a concept that we've talked a…" at bounding box center [503, 287] width 280 height 88
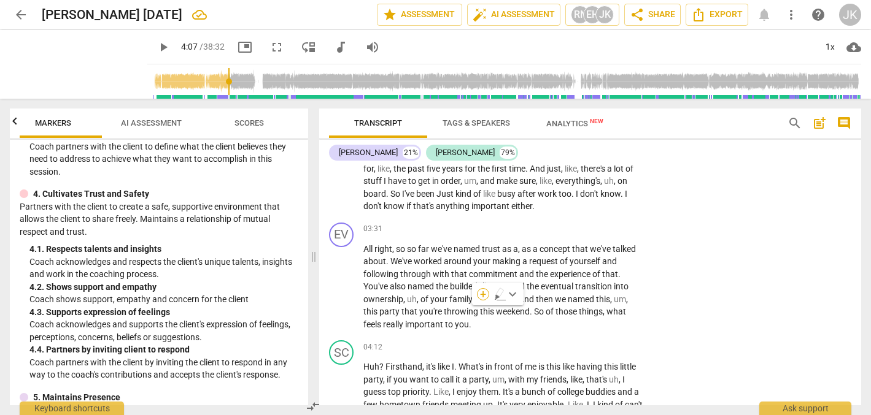
click at [482, 294] on div "+" at bounding box center [483, 294] width 12 height 12
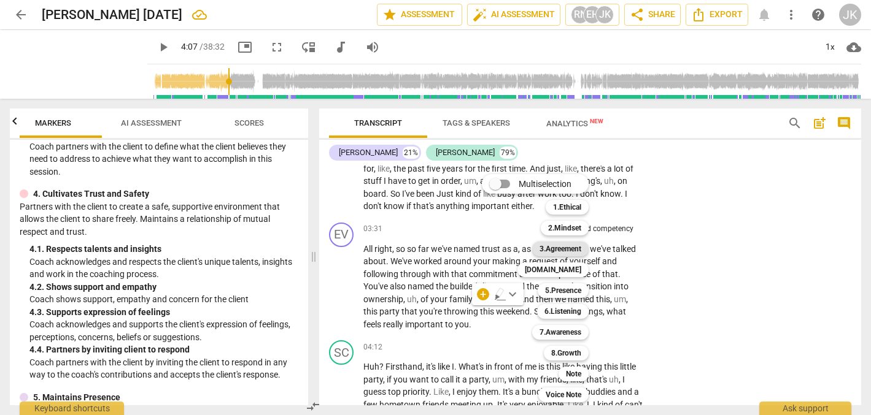
click at [566, 247] on b "3.Agreement" at bounding box center [560, 249] width 42 height 15
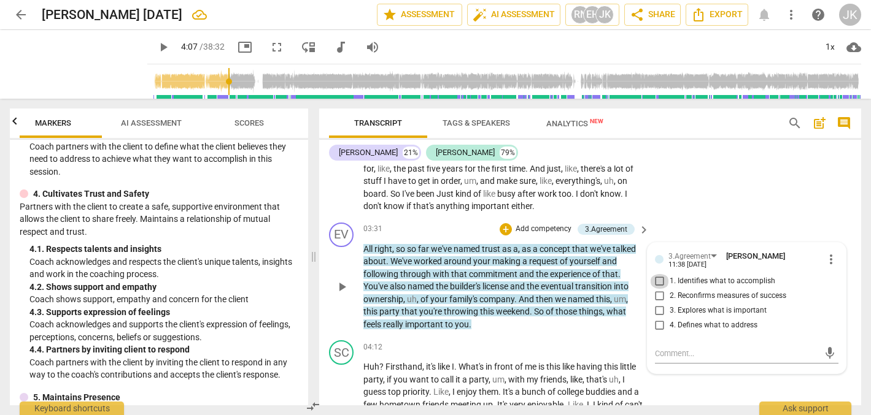
click at [658, 274] on input "1. Identifies what to accomplish" at bounding box center [660, 281] width 20 height 15
click at [656, 304] on input "3. Explores what is important" at bounding box center [660, 311] width 20 height 15
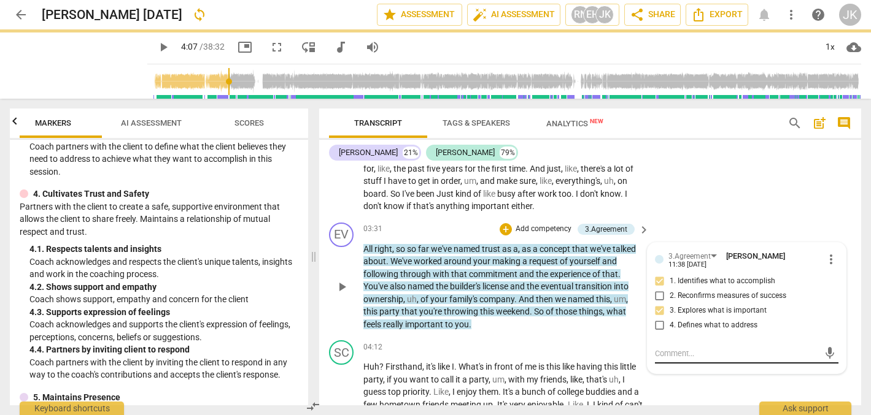
click at [663, 348] on textarea at bounding box center [737, 354] width 164 height 12
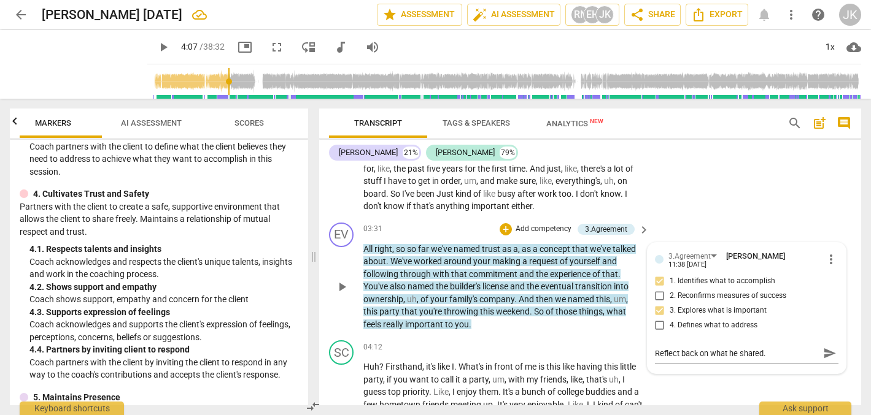
click at [783, 304] on label "3. Explores what is important" at bounding box center [741, 311] width 183 height 15
click at [669, 304] on input "3. Explores what is important" at bounding box center [660, 311] width 20 height 15
click at [657, 318] on input "4. Defines what to address" at bounding box center [660, 325] width 20 height 15
click at [694, 306] on span "3. Explores what is important" at bounding box center [717, 311] width 97 height 11
click at [669, 304] on input "3. Explores what is important" at bounding box center [660, 311] width 20 height 15
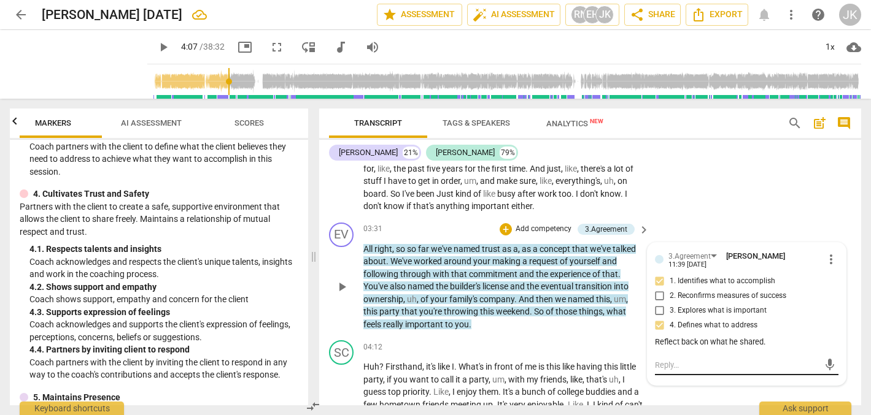
click at [655, 360] on textarea at bounding box center [737, 366] width 164 height 12
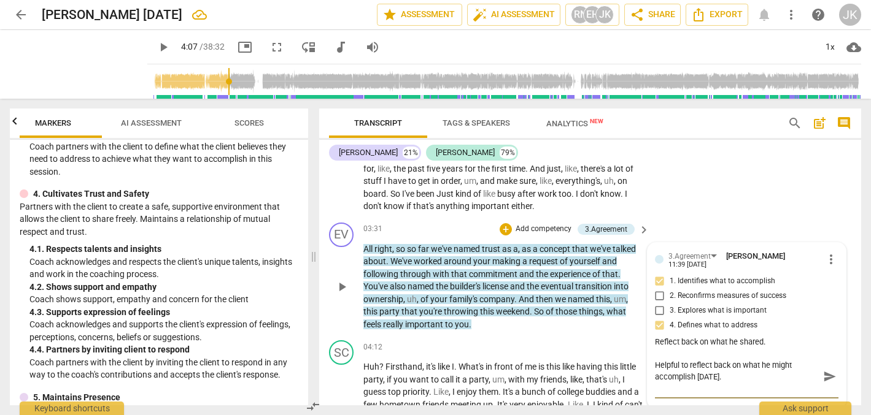
click at [687, 320] on span "4. Defines what to address" at bounding box center [713, 325] width 88 height 11
click at [669, 318] on input "4. Defines what to address" at bounding box center [660, 325] width 20 height 15
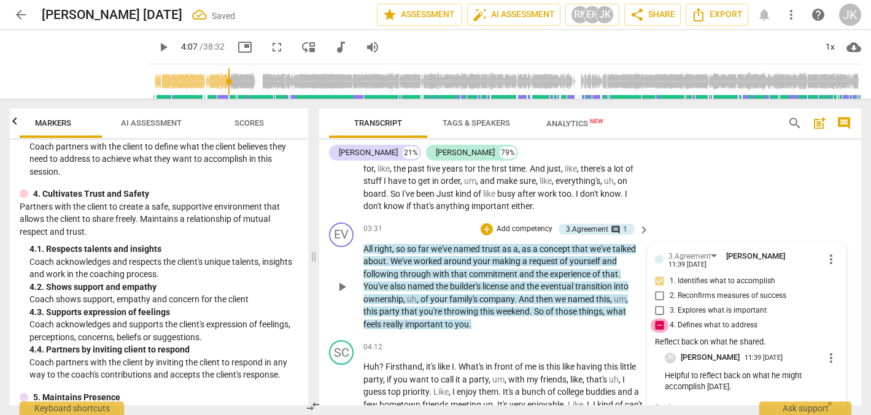
click at [656, 318] on input "4. Defines what to address" at bounding box center [660, 325] width 20 height 15
click at [658, 318] on input "4. Defines what to address" at bounding box center [660, 325] width 20 height 15
click at [658, 398] on div "mic" at bounding box center [746, 408] width 183 height 20
click at [657, 304] on input "3. Explores what is important" at bounding box center [660, 311] width 20 height 15
click at [658, 318] on input "4. Defines what to address" at bounding box center [660, 325] width 20 height 15
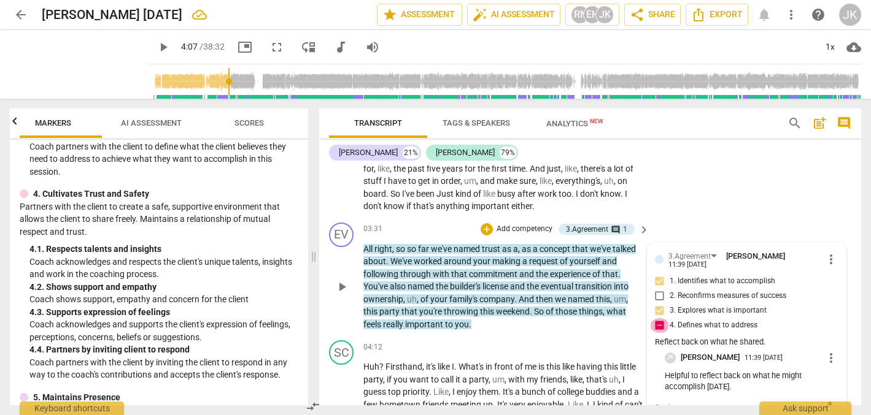
click at [656, 318] on input "4. Defines what to address" at bounding box center [660, 325] width 20 height 15
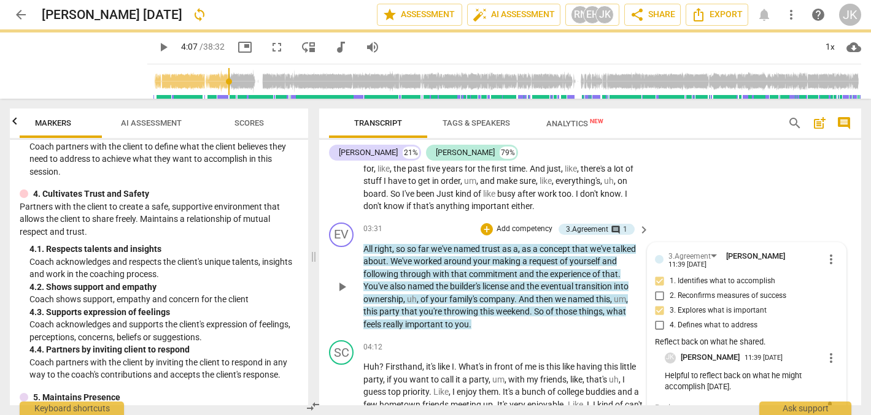
click at [658, 402] on textarea at bounding box center [737, 408] width 164 height 12
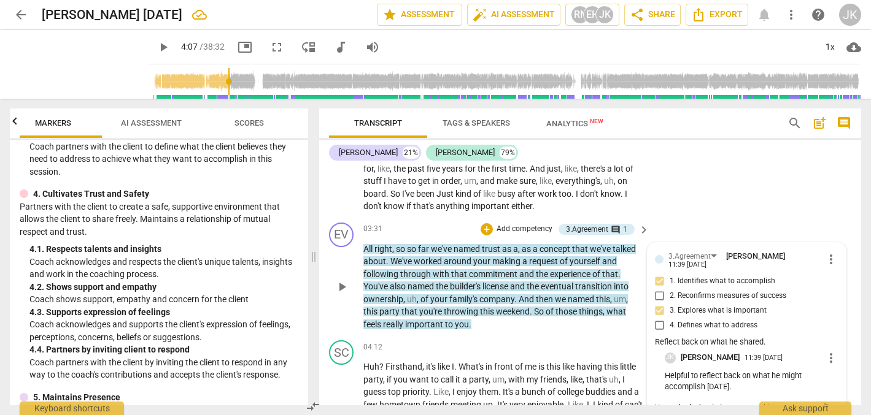
click at [823, 401] on span "send" at bounding box center [829, 407] width 13 height 13
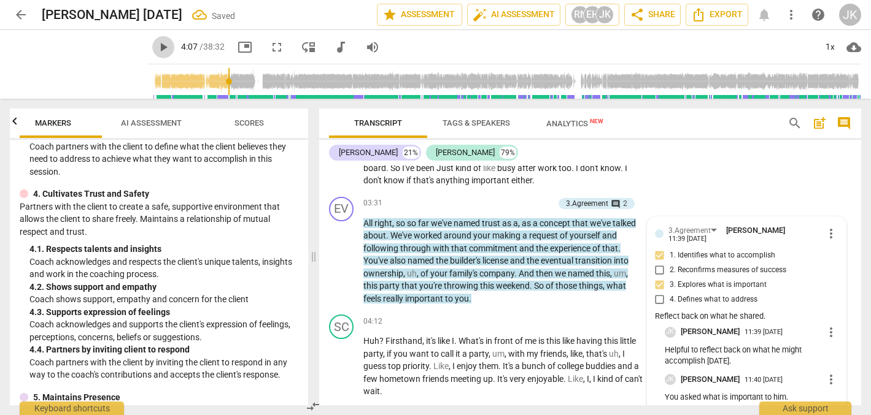
click at [156, 47] on span "play_arrow" at bounding box center [163, 47] width 15 height 15
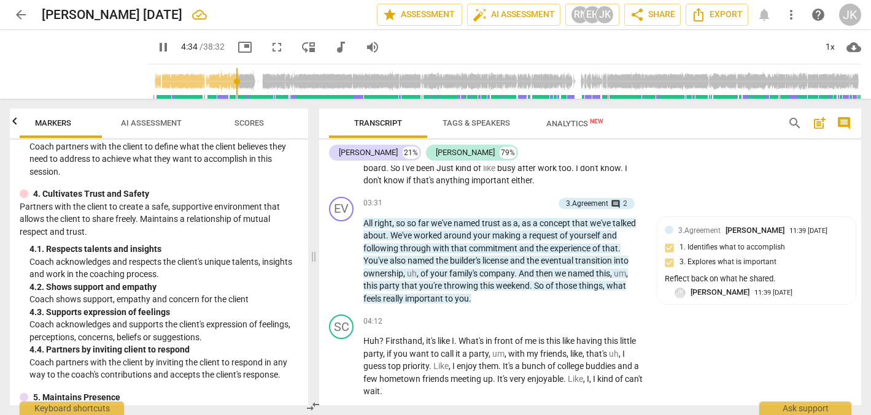
scroll to position [961, 0]
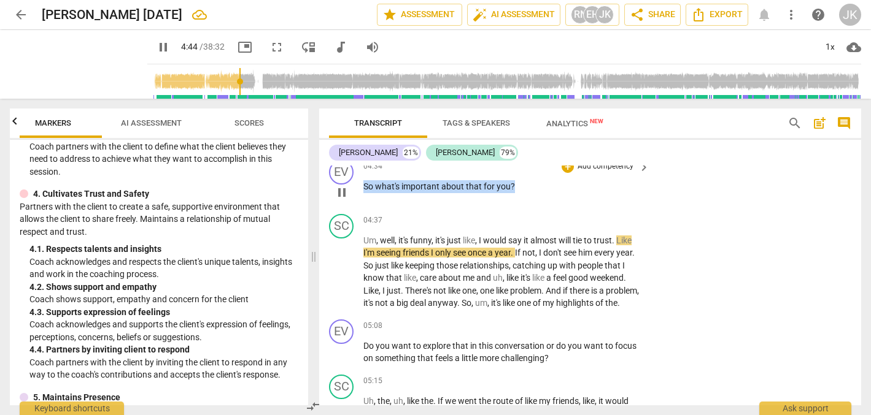
drag, startPoint x: 363, startPoint y: 168, endPoint x: 519, endPoint y: 172, distance: 156.5
click at [519, 172] on div "EV play_arrow pause 04:34 + Add competency keyboard_arrow_right So what's impor…" at bounding box center [590, 182] width 542 height 54
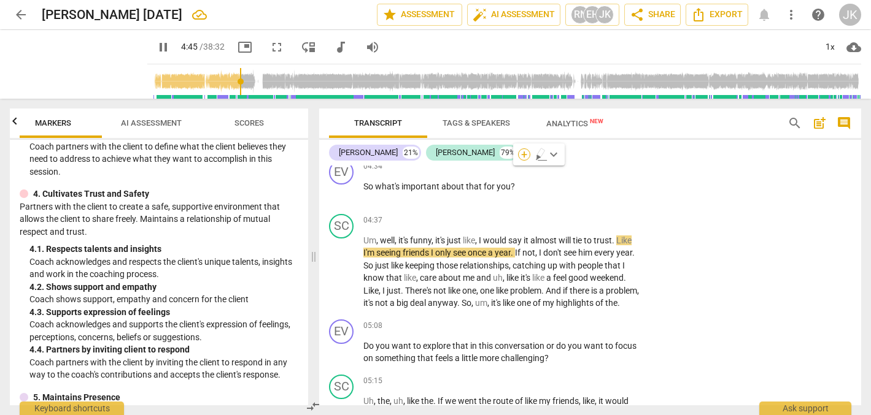
click at [525, 155] on div "+" at bounding box center [524, 154] width 12 height 12
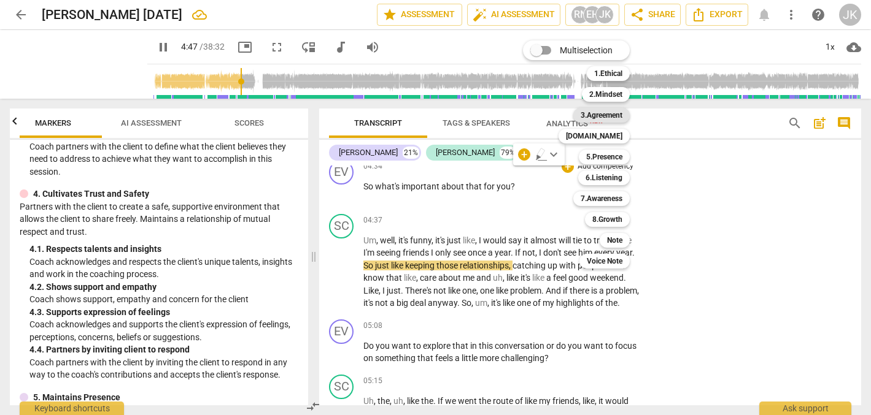
click at [604, 115] on b "3.Agreement" at bounding box center [601, 115] width 42 height 15
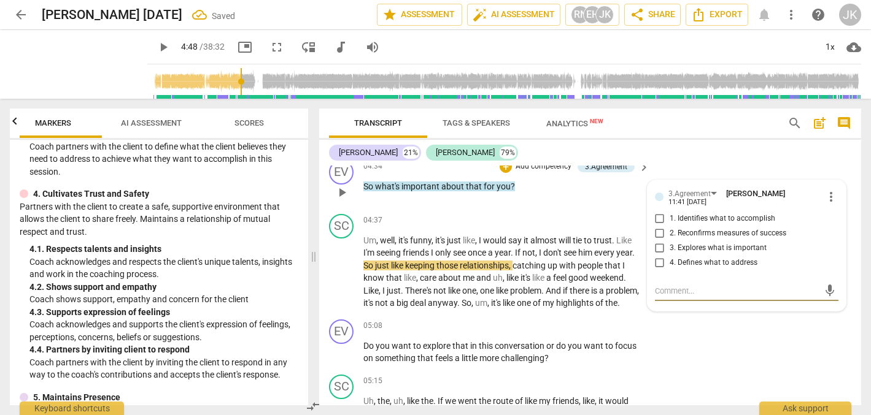
click at [657, 241] on input "3. Explores what is important" at bounding box center [660, 248] width 20 height 15
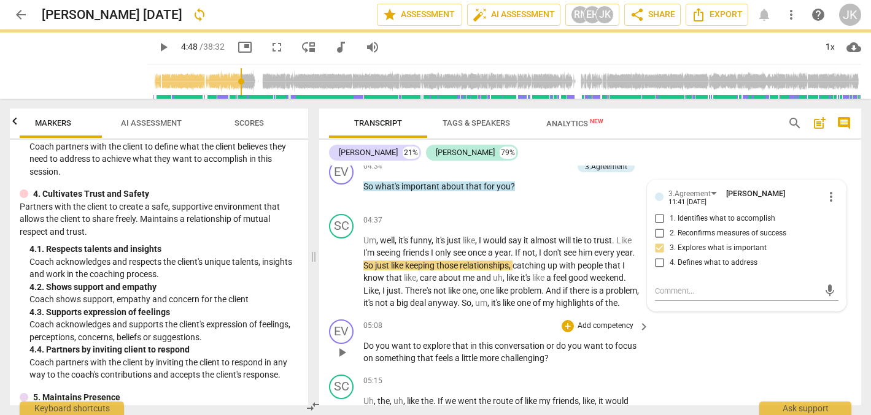
click at [518, 320] on div "05:08 + Add competency keyboard_arrow_right" at bounding box center [506, 326] width 287 height 13
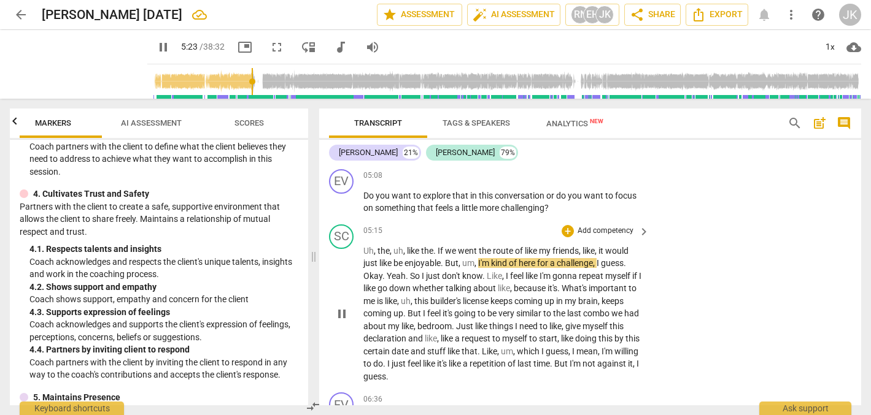
scroll to position [1113, 0]
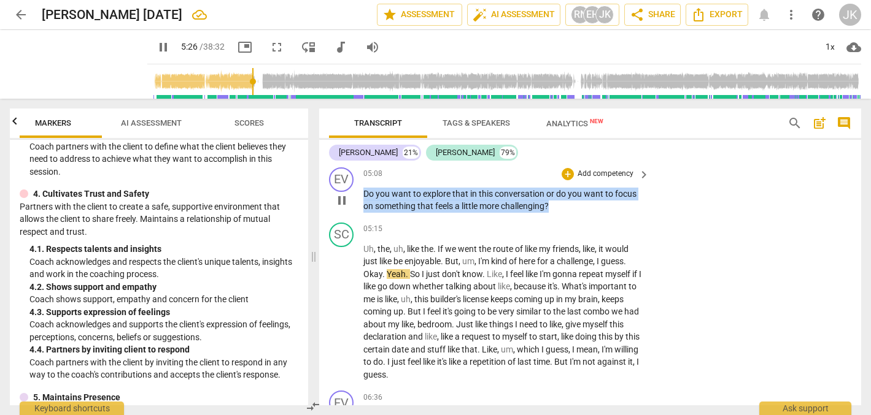
drag, startPoint x: 551, startPoint y: 203, endPoint x: 360, endPoint y: 182, distance: 192.0
click at [360, 182] on div "EV play_arrow pause 05:08 + Add competency keyboard_arrow_right Do you want to …" at bounding box center [590, 190] width 542 height 55
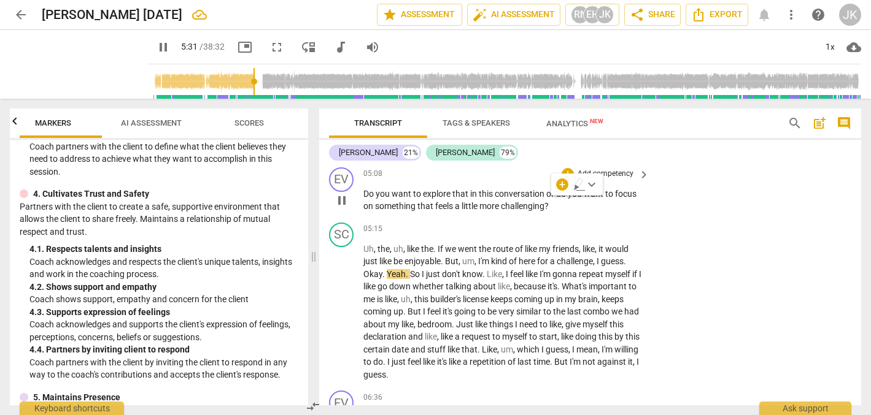
click at [589, 169] on p "Add competency" at bounding box center [605, 174] width 58 height 11
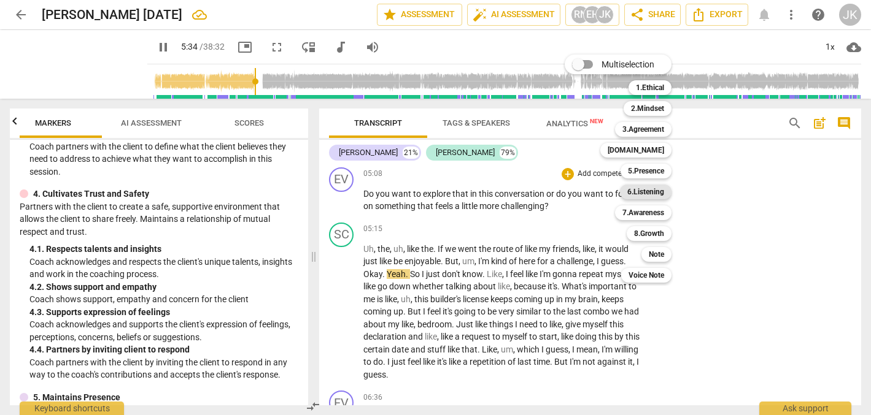
click at [640, 190] on b "6.Listening" at bounding box center [645, 192] width 37 height 15
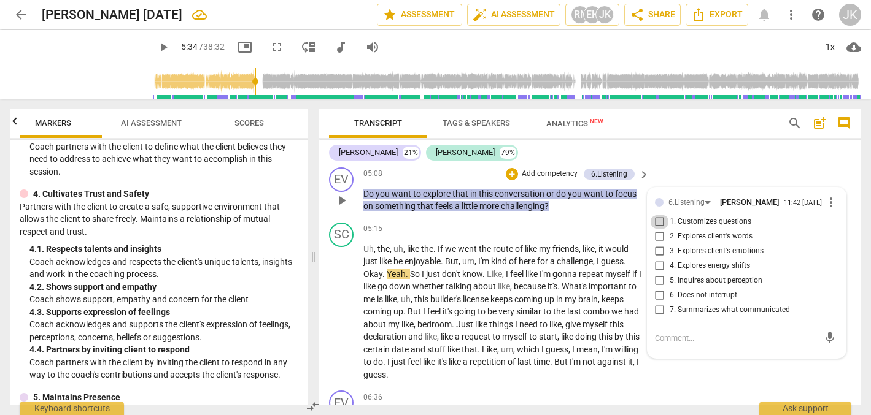
click at [657, 221] on input "1. Customizes questions" at bounding box center [660, 222] width 20 height 15
click at [657, 337] on textarea at bounding box center [737, 339] width 164 height 12
click at [701, 386] on div "EV play_arrow pause 06:36 + Add competency keyboard_arrow_right What do you not…" at bounding box center [590, 413] width 542 height 54
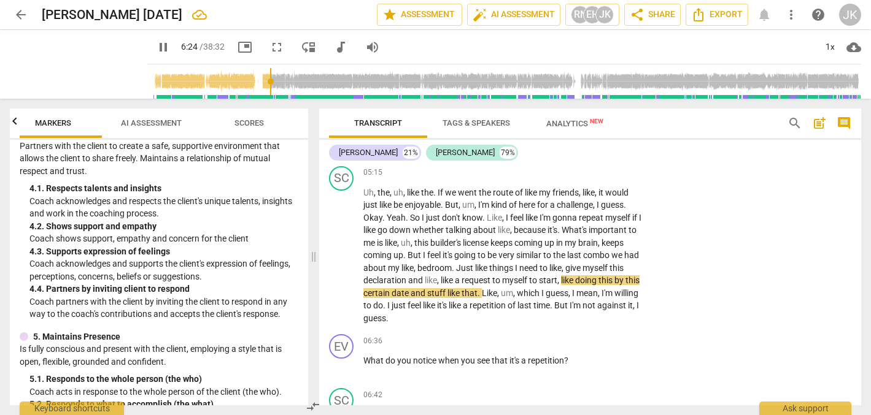
scroll to position [1175, 0]
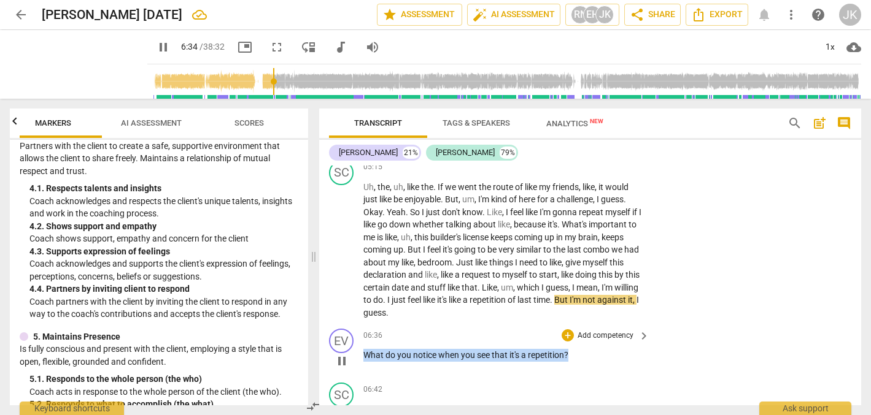
drag, startPoint x: 364, startPoint y: 348, endPoint x: 571, endPoint y: 350, distance: 206.2
click at [571, 350] on p "What do you notice when you see that it's a repetition ?" at bounding box center [503, 355] width 280 height 13
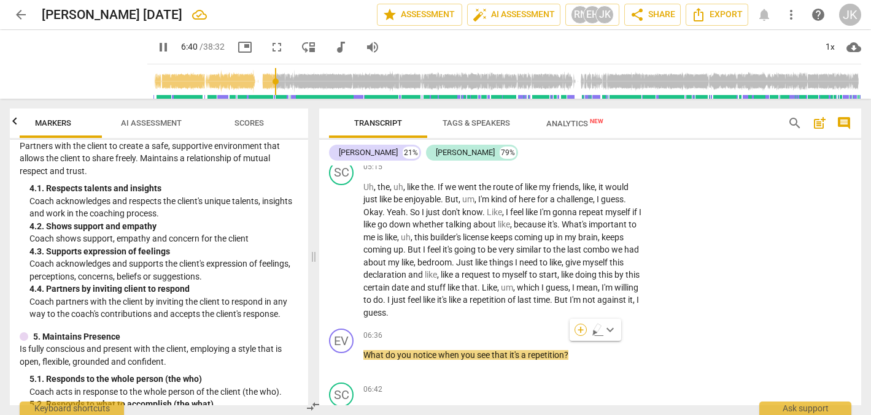
click at [581, 328] on div "+" at bounding box center [580, 330] width 12 height 12
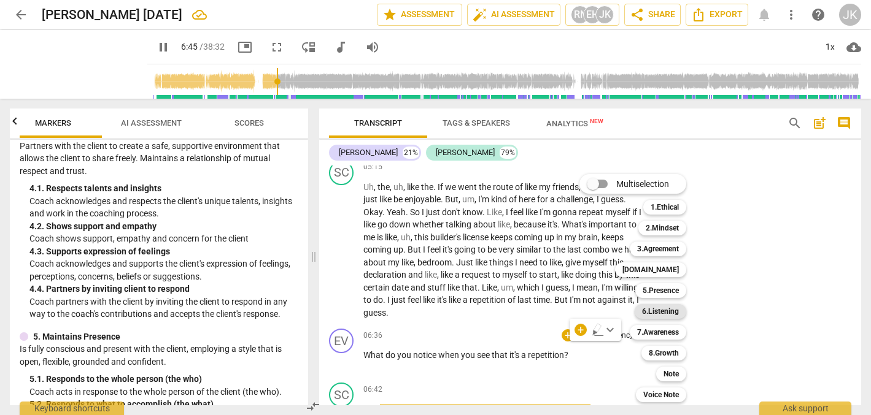
click at [653, 309] on b "6.Listening" at bounding box center [660, 311] width 37 height 15
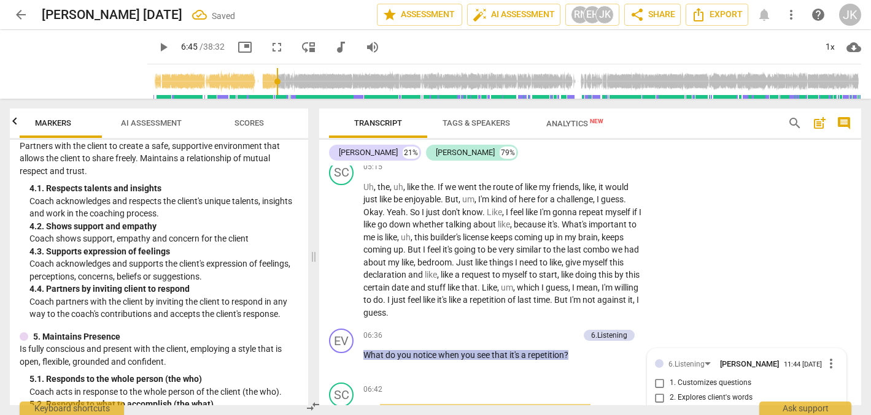
scroll to position [1384, 0]
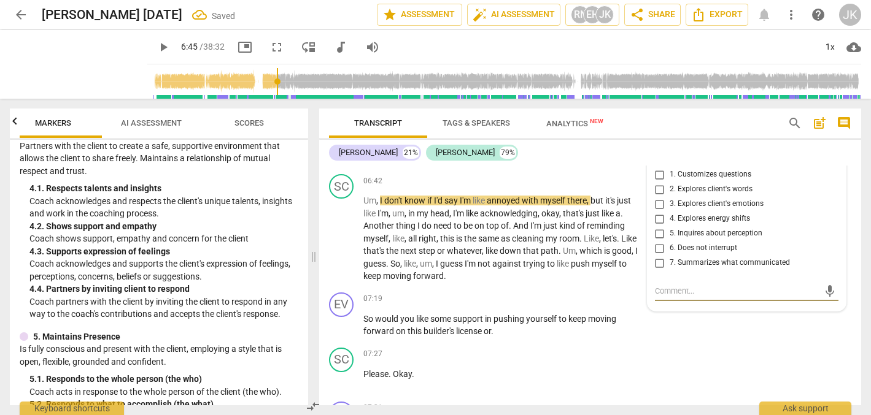
click at [657, 182] on input "2. Explores client's words" at bounding box center [660, 189] width 20 height 15
click at [655, 288] on textarea at bounding box center [737, 291] width 164 height 12
drag, startPoint x: 671, startPoint y: 285, endPoint x: 643, endPoint y: 285, distance: 27.6
click at [643, 285] on div "format_bold format_list_bulleted [PERSON_NAME] delete Summary: format_bold form…" at bounding box center [590, 286] width 542 height 240
drag, startPoint x: 631, startPoint y: 259, endPoint x: 806, endPoint y: 283, distance: 176.6
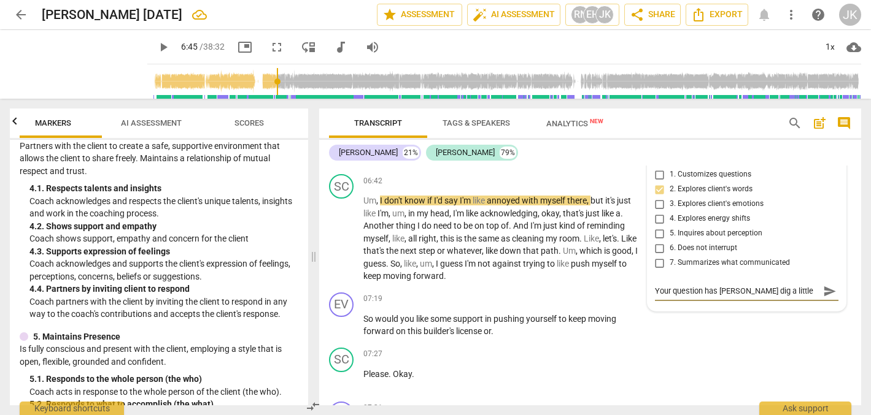
click at [806, 285] on textarea "Your question has [PERSON_NAME] dig a little to dig deeper" at bounding box center [737, 291] width 164 height 12
click at [799, 286] on textarea "Your question has [PERSON_NAME] dig a little to dig deeper" at bounding box center [737, 291] width 164 height 12
click at [751, 354] on div "SC play_arrow pause 07:27 + Add competency keyboard_arrow_right Please . Okay ." at bounding box center [590, 370] width 542 height 54
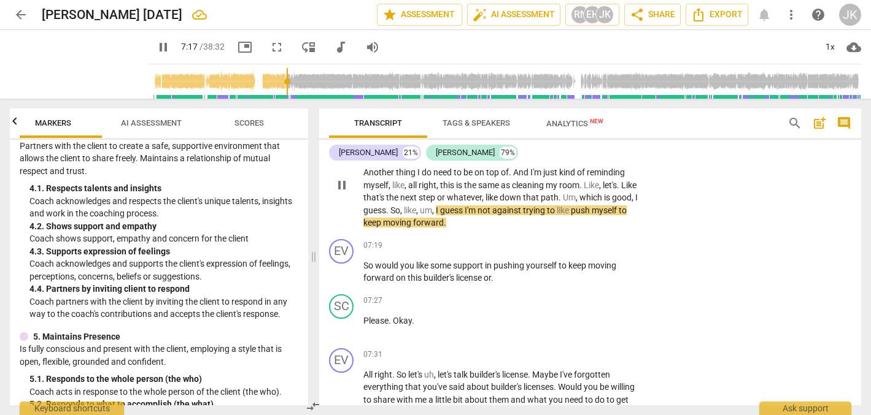
scroll to position [1438, 0]
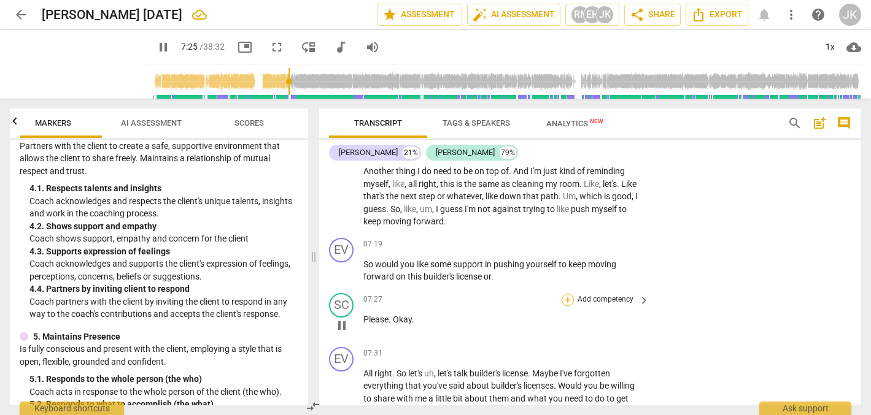
click at [569, 294] on div "+" at bounding box center [567, 300] width 12 height 12
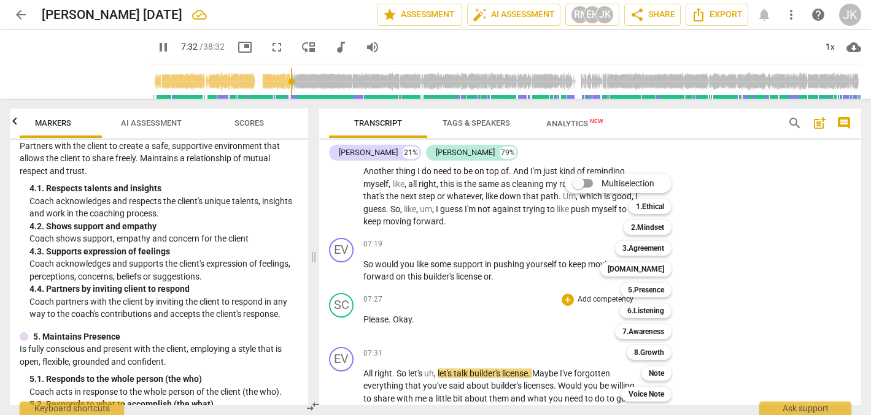
click at [148, 44] on div at bounding box center [435, 207] width 871 height 415
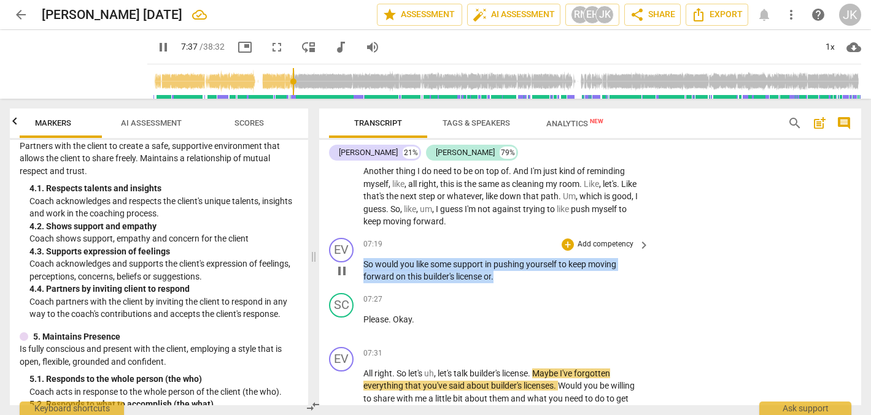
drag, startPoint x: 366, startPoint y: 251, endPoint x: 504, endPoint y: 268, distance: 139.0
click at [504, 268] on p "So would you like some support in pushing yourself to keep moving forward on th…" at bounding box center [503, 270] width 280 height 25
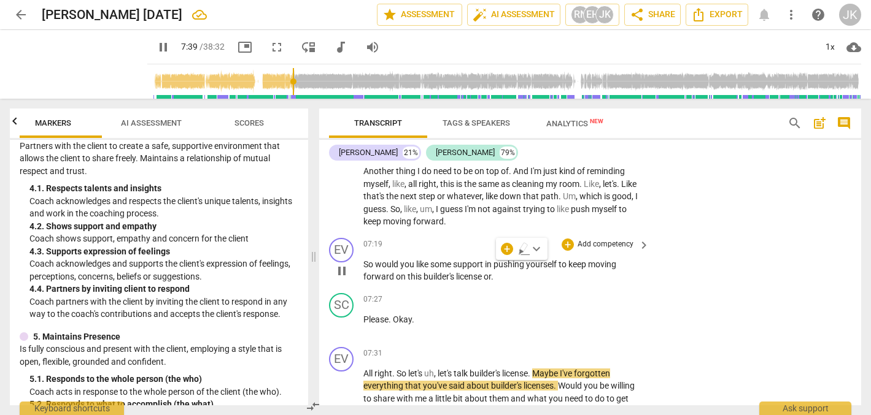
click at [605, 239] on p "Add competency" at bounding box center [605, 244] width 58 height 11
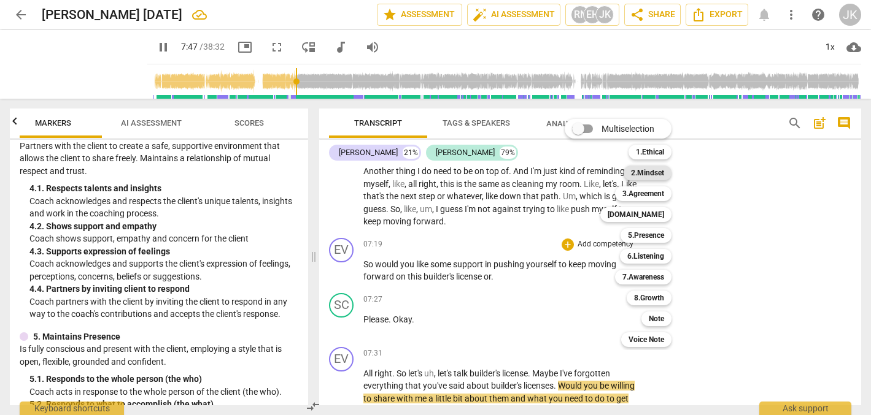
scroll to position [1708, 0]
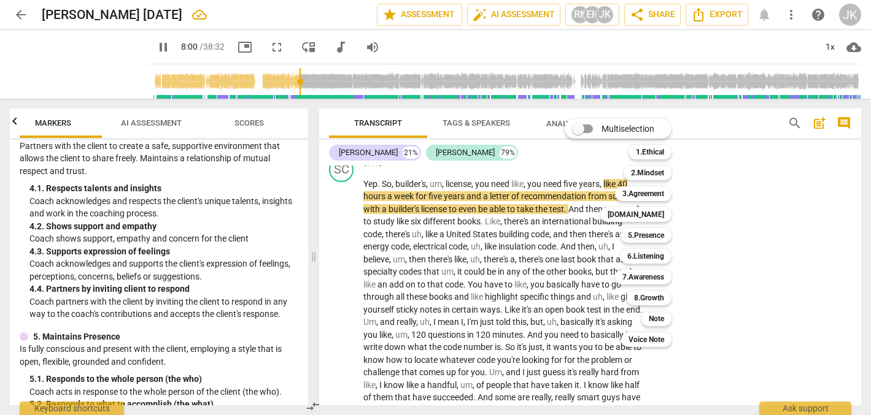
click at [147, 44] on div at bounding box center [435, 207] width 871 height 415
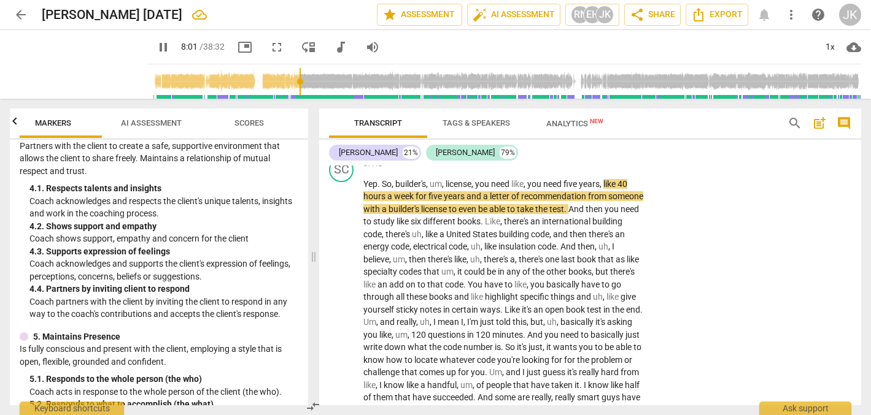
click at [156, 45] on span "pause" at bounding box center [163, 47] width 15 height 15
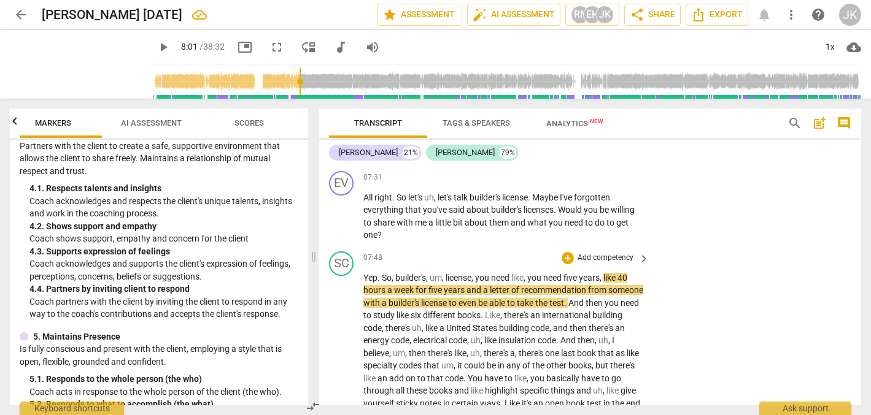
scroll to position [1611, 0]
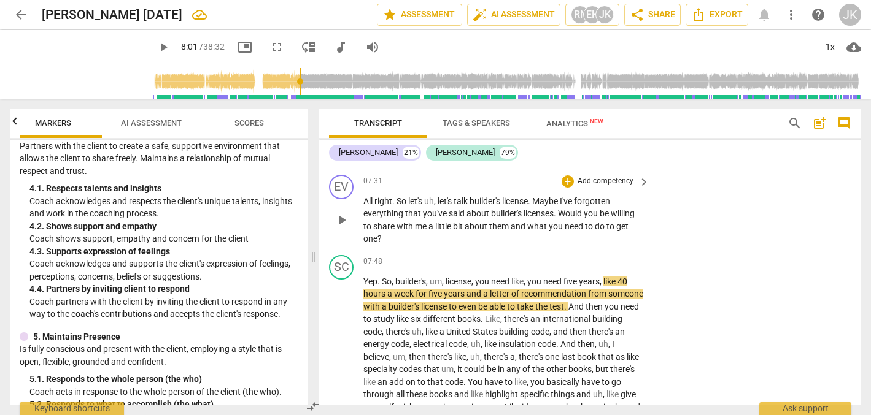
click at [436, 234] on div "EV play_arrow pause 07:31 + Add competency keyboard_arrow_right All right . So …" at bounding box center [590, 210] width 542 height 80
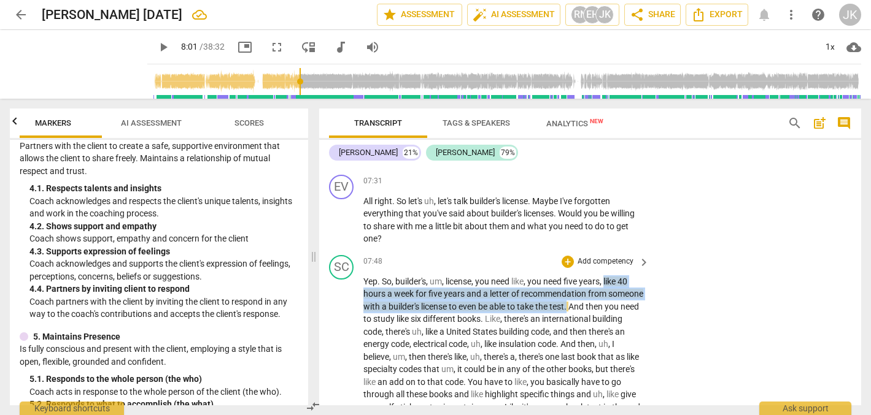
drag, startPoint x: 609, startPoint y: 291, endPoint x: 607, endPoint y: 266, distance: 25.8
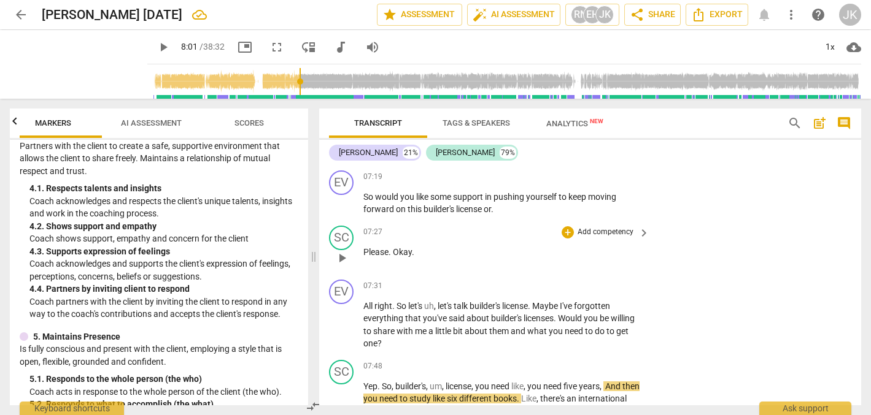
scroll to position [1500, 0]
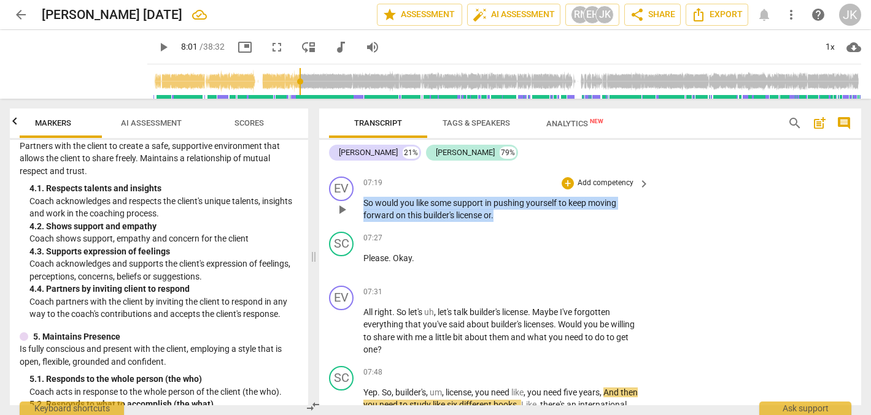
drag, startPoint x: 499, startPoint y: 207, endPoint x: 364, endPoint y: 192, distance: 135.2
click at [364, 197] on p "So would you like some support in pushing yourself to keep moving forward on th…" at bounding box center [503, 209] width 280 height 25
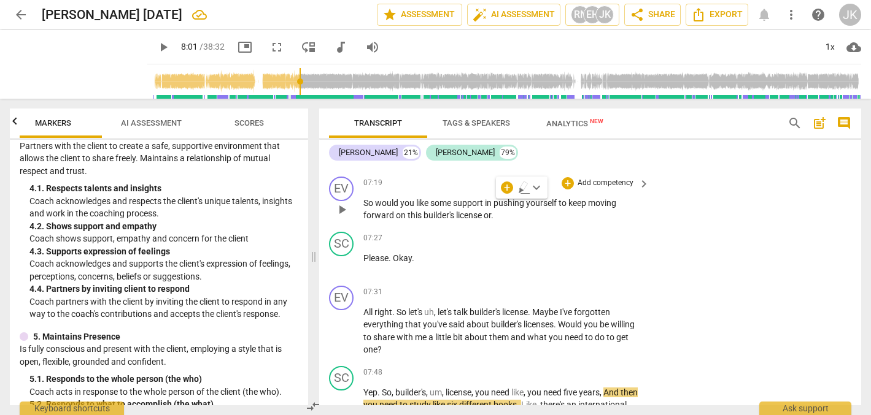
click at [620, 178] on p "Add competency" at bounding box center [605, 183] width 58 height 11
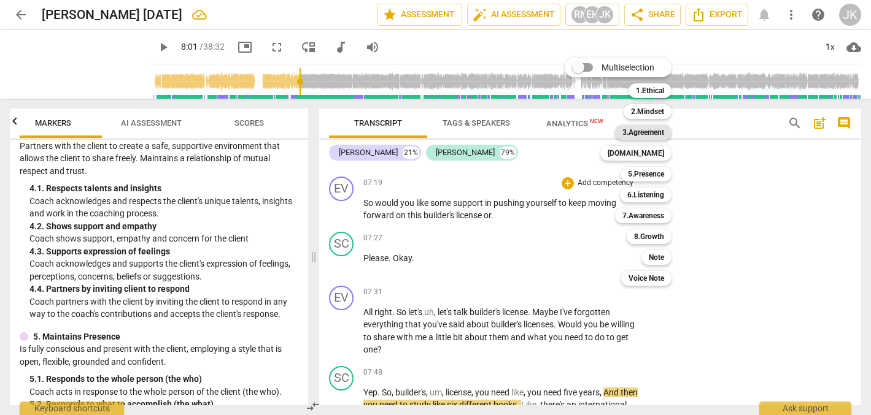
click at [656, 129] on b "3.Agreement" at bounding box center [643, 132] width 42 height 15
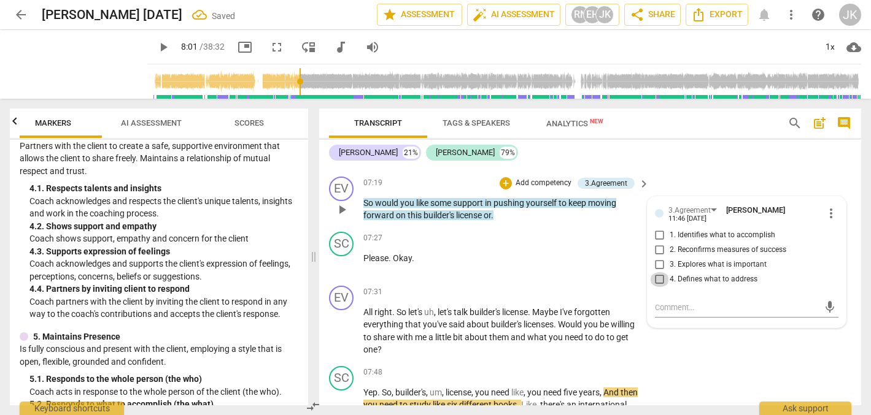
click at [657, 272] on input "4. Defines what to address" at bounding box center [660, 279] width 20 height 15
click at [658, 302] on textarea at bounding box center [737, 308] width 164 height 12
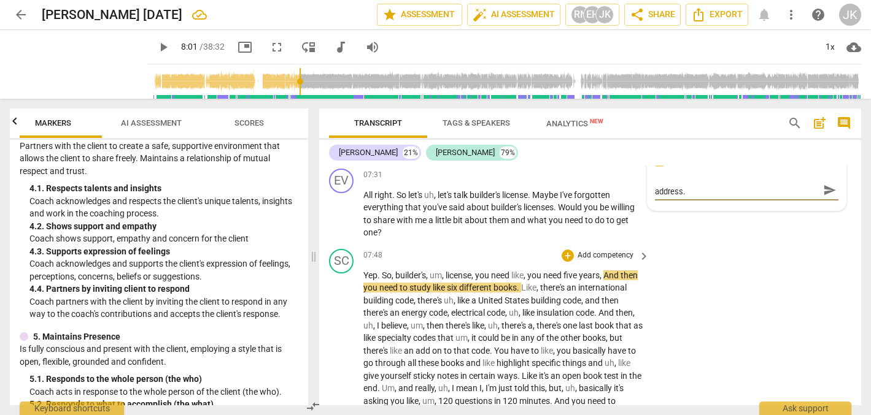
scroll to position [1622, 0]
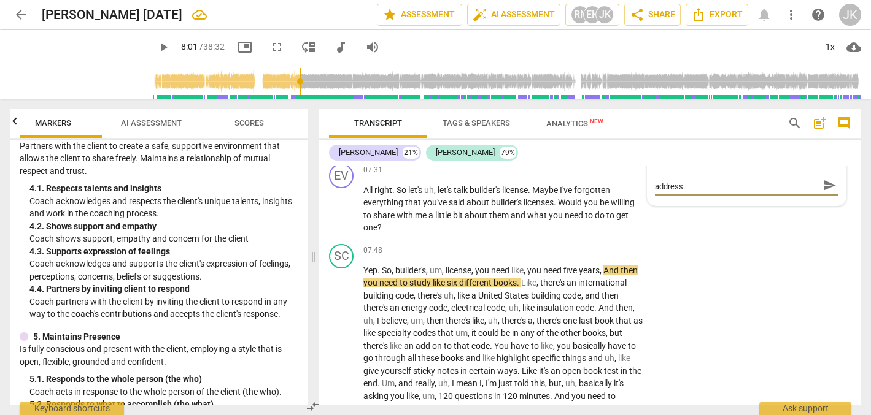
click at [156, 43] on span "play_arrow" at bounding box center [163, 47] width 15 height 15
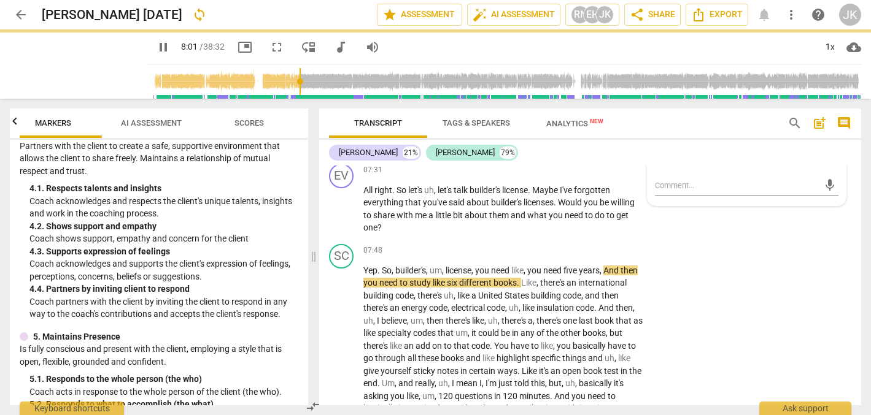
scroll to position [0, 0]
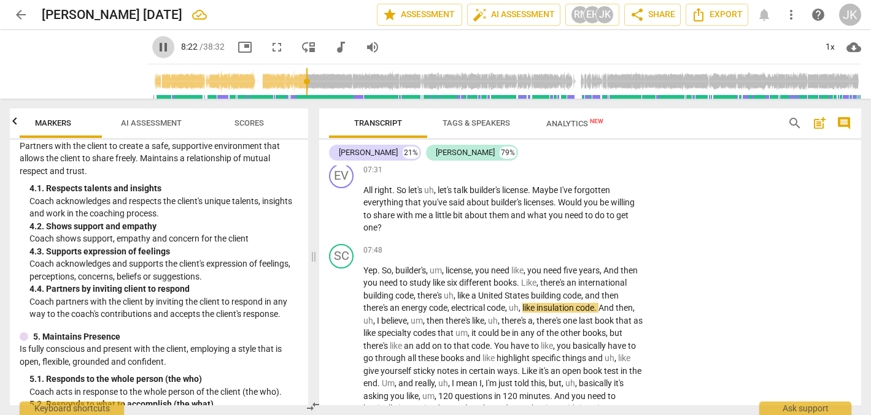
click at [156, 46] on span "pause" at bounding box center [163, 47] width 15 height 15
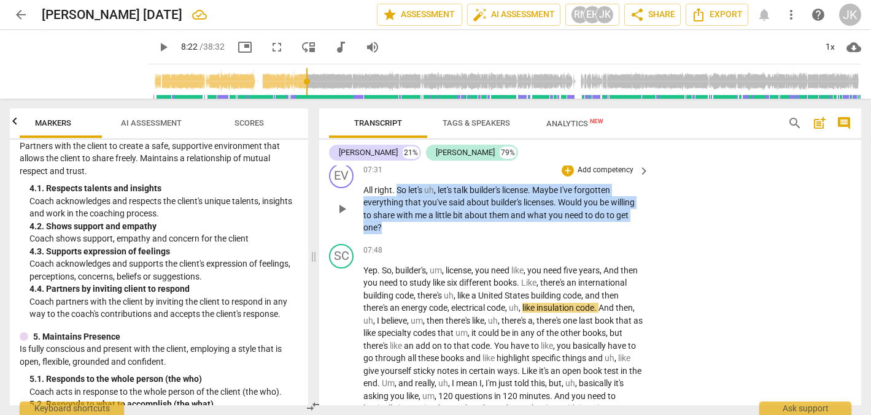
drag, startPoint x: 383, startPoint y: 217, endPoint x: 396, endPoint y: 172, distance: 46.6
click at [396, 184] on p "All right . So let's uh , let's talk builder's license . Maybe I've forgotten e…" at bounding box center [503, 209] width 280 height 50
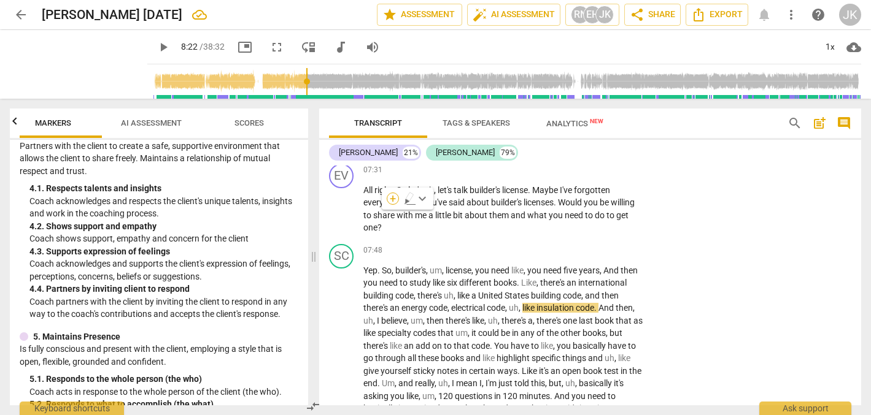
click at [390, 197] on div "+" at bounding box center [393, 199] width 12 height 12
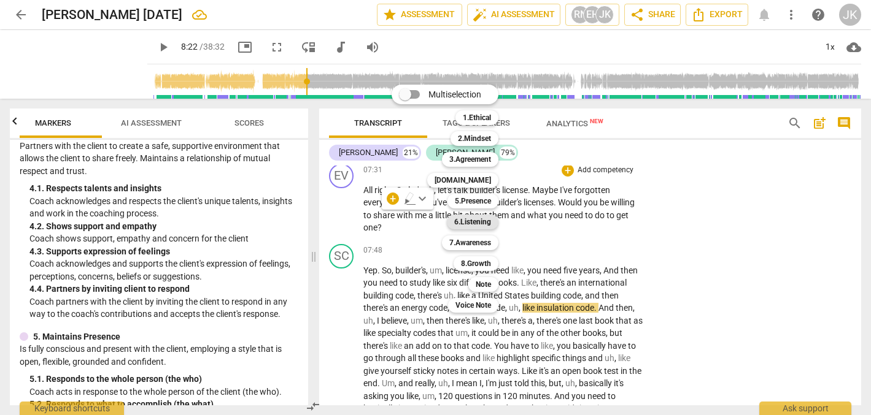
click at [478, 220] on b "6.Listening" at bounding box center [472, 222] width 37 height 15
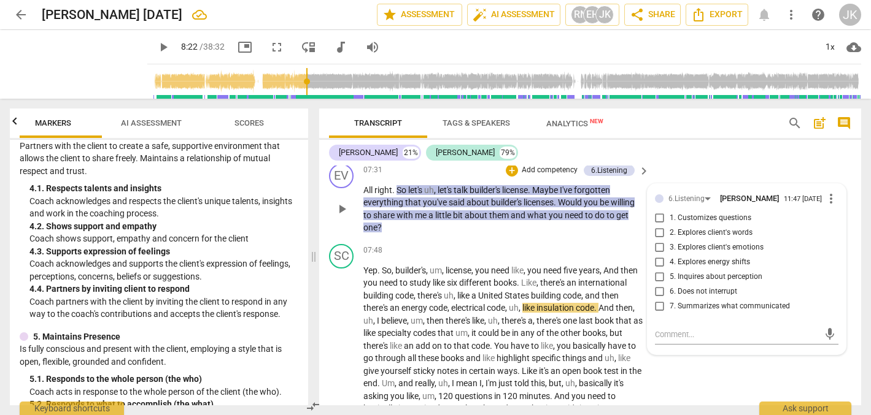
click at [655, 195] on div at bounding box center [659, 199] width 9 height 9
click at [657, 195] on div at bounding box center [659, 199] width 9 height 9
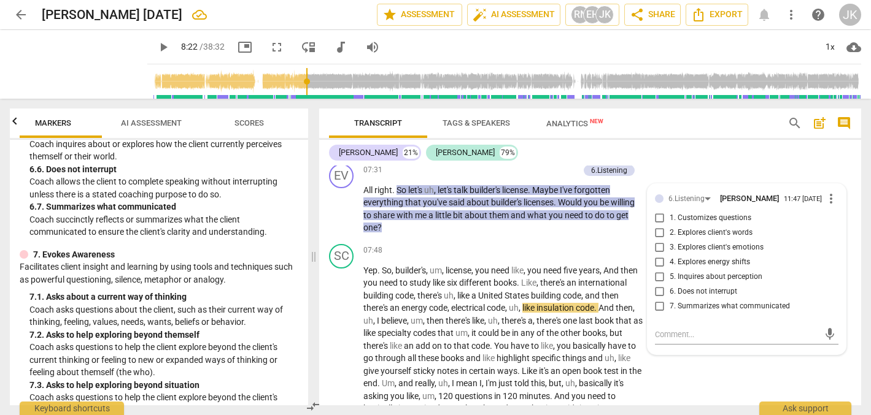
scroll to position [1066, 0]
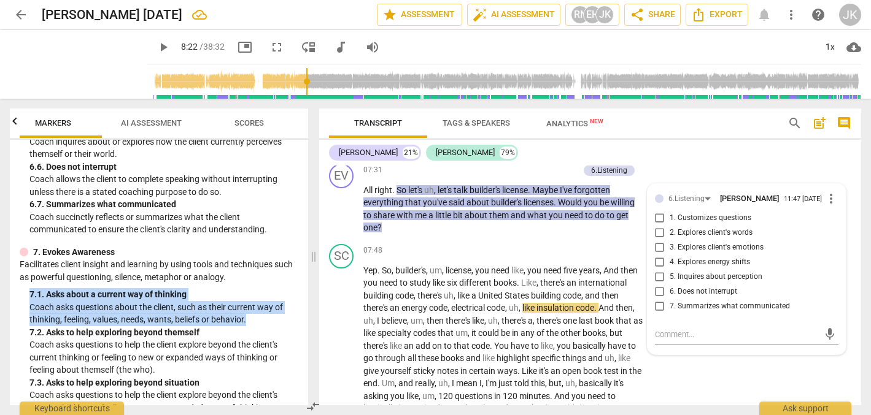
drag, startPoint x: 247, startPoint y: 291, endPoint x: 21, endPoint y: 272, distance: 227.3
click at [198, 301] on p "Coach asks questions about the client, such as their current way of thinking, f…" at bounding box center [163, 313] width 269 height 25
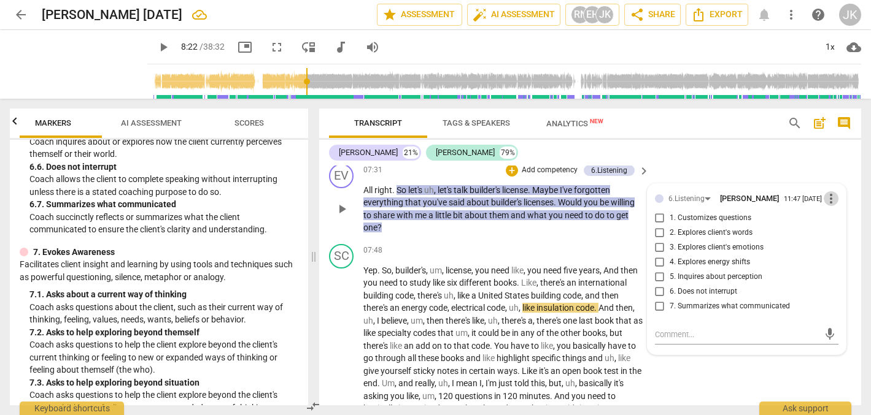
click at [826, 191] on span "more_vert" at bounding box center [830, 198] width 15 height 15
click at [836, 213] on li "Delete" at bounding box center [839, 211] width 42 height 23
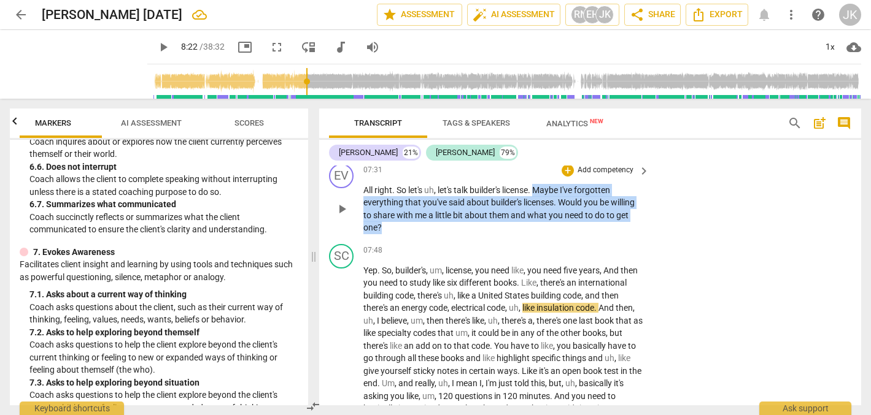
drag, startPoint x: 539, startPoint y: 175, endPoint x: 547, endPoint y: 217, distance: 41.9
click at [547, 217] on p "All right . So let's uh , let's talk builder's license . Maybe I've forgotten e…" at bounding box center [503, 209] width 280 height 50
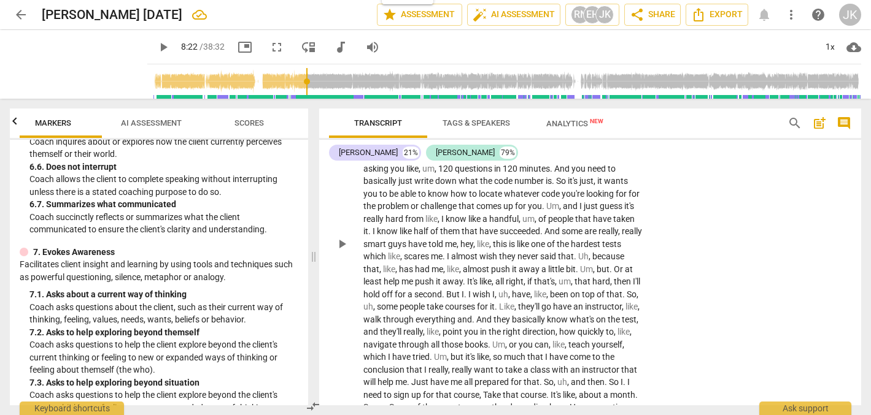
scroll to position [1851, 0]
click at [156, 44] on span "play_arrow" at bounding box center [163, 47] width 15 height 15
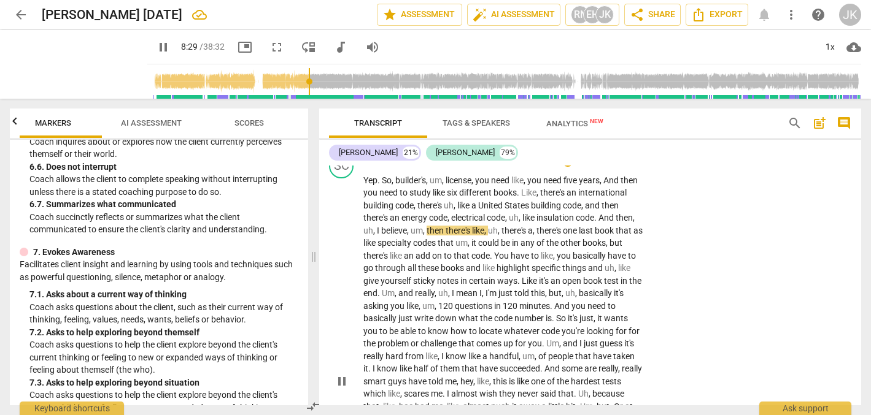
scroll to position [1711, 0]
click at [156, 42] on span "play_arrow" at bounding box center [163, 47] width 15 height 15
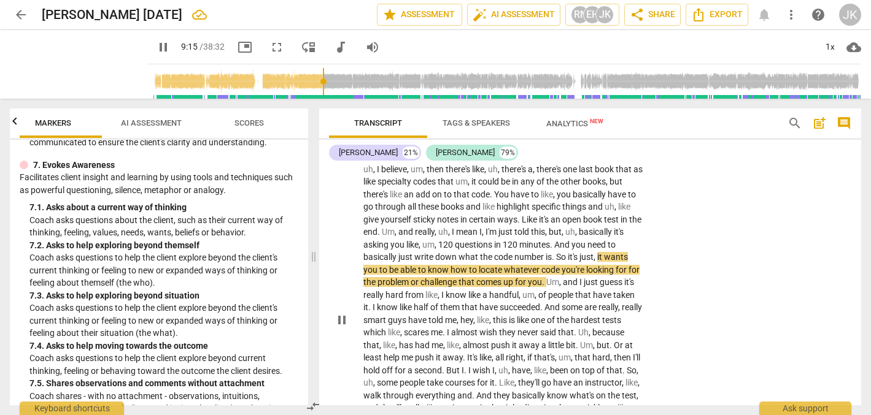
scroll to position [1773, 0]
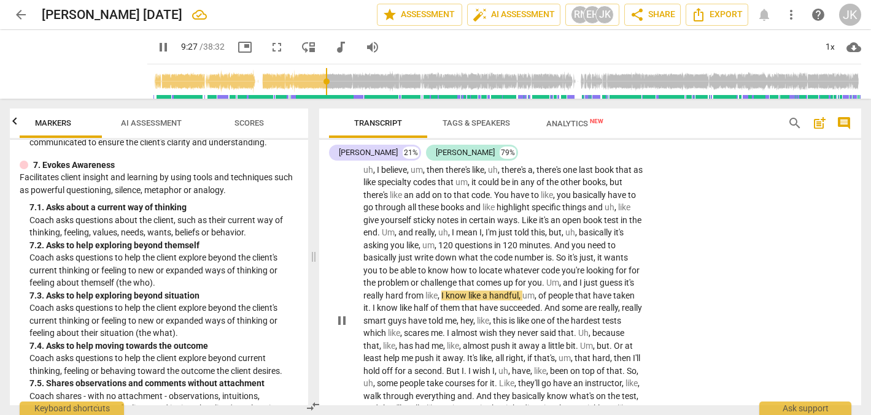
click at [341, 314] on span "pause" at bounding box center [341, 321] width 15 height 15
